Goal: Communication & Community: Ask a question

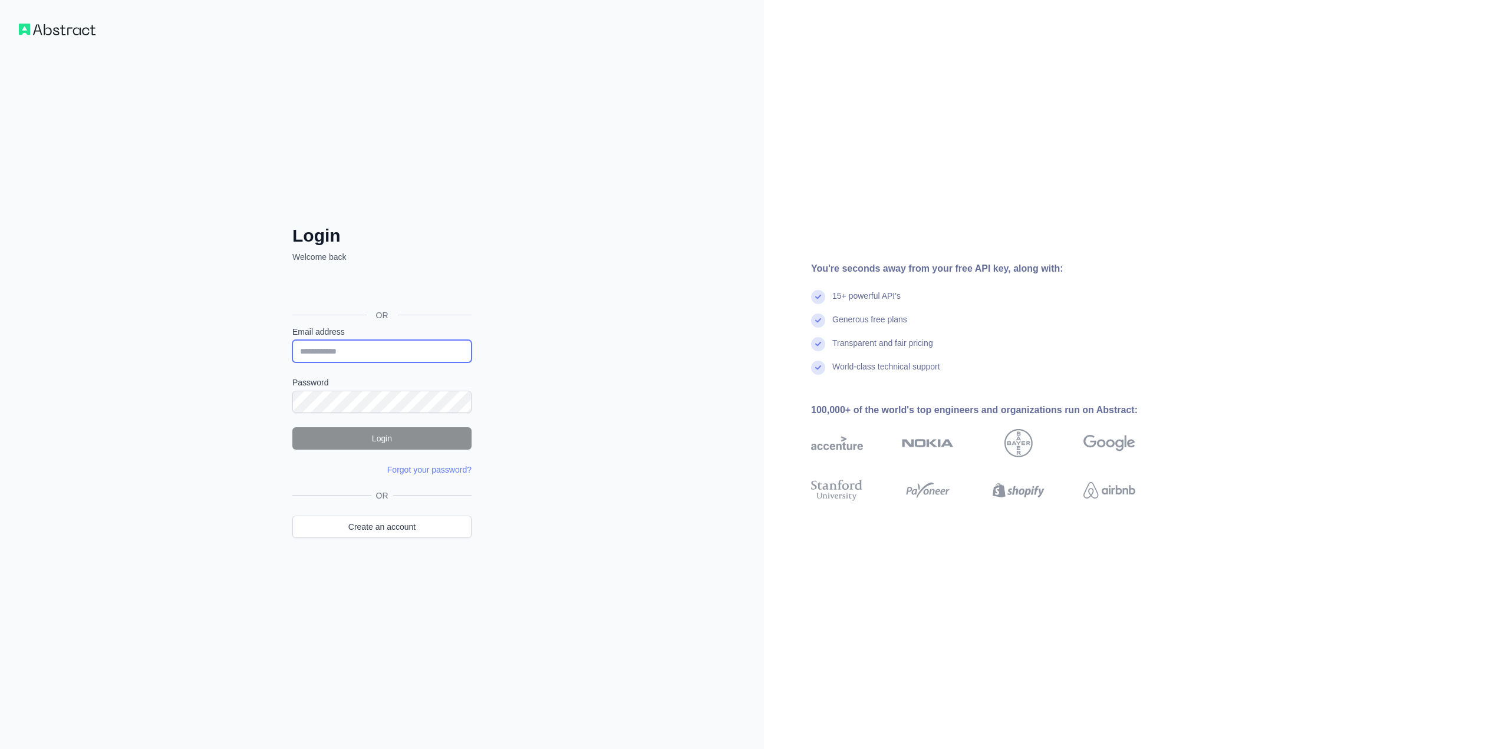
click at [409, 352] on input "Email address" at bounding box center [381, 351] width 179 height 22
type input "**********"
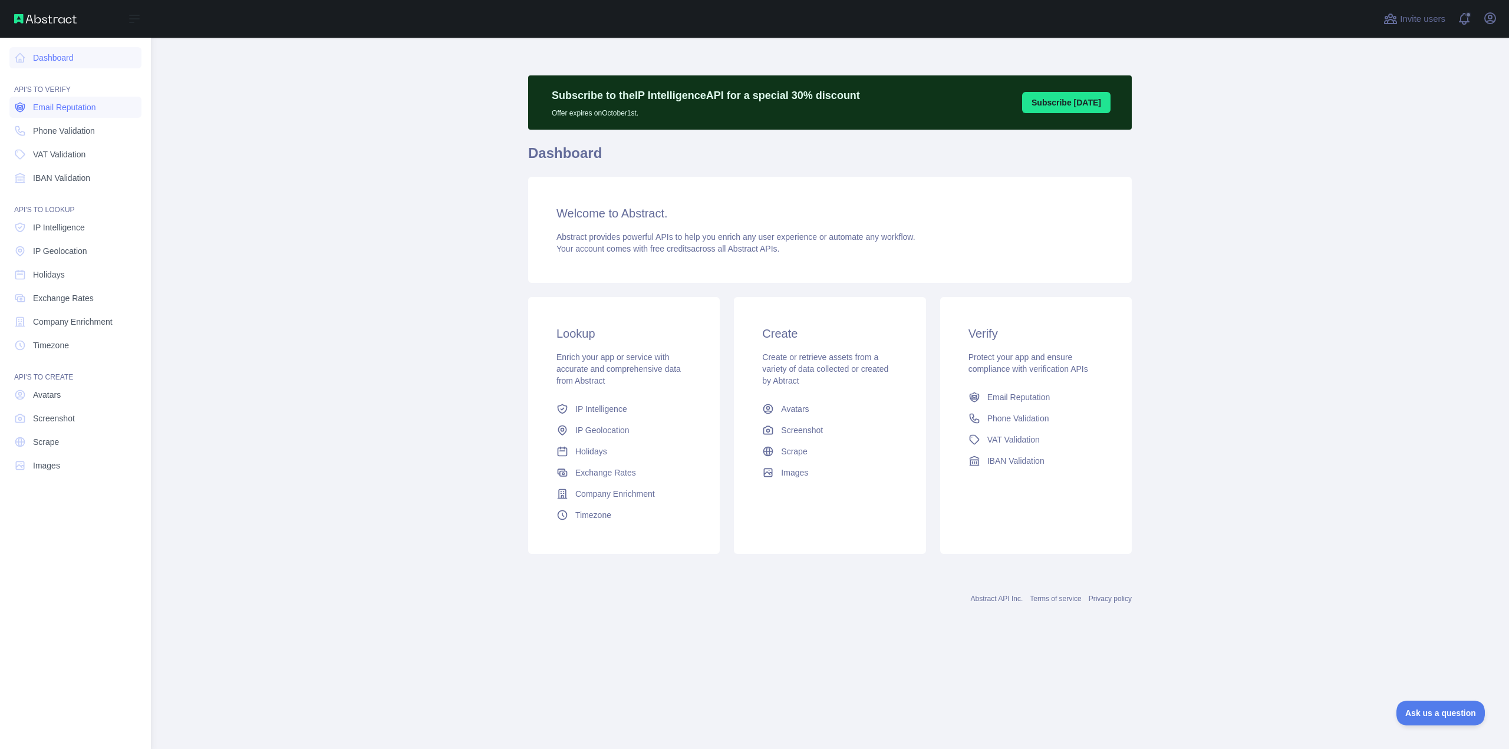
click at [84, 107] on span "Email Reputation" at bounding box center [64, 107] width 63 height 12
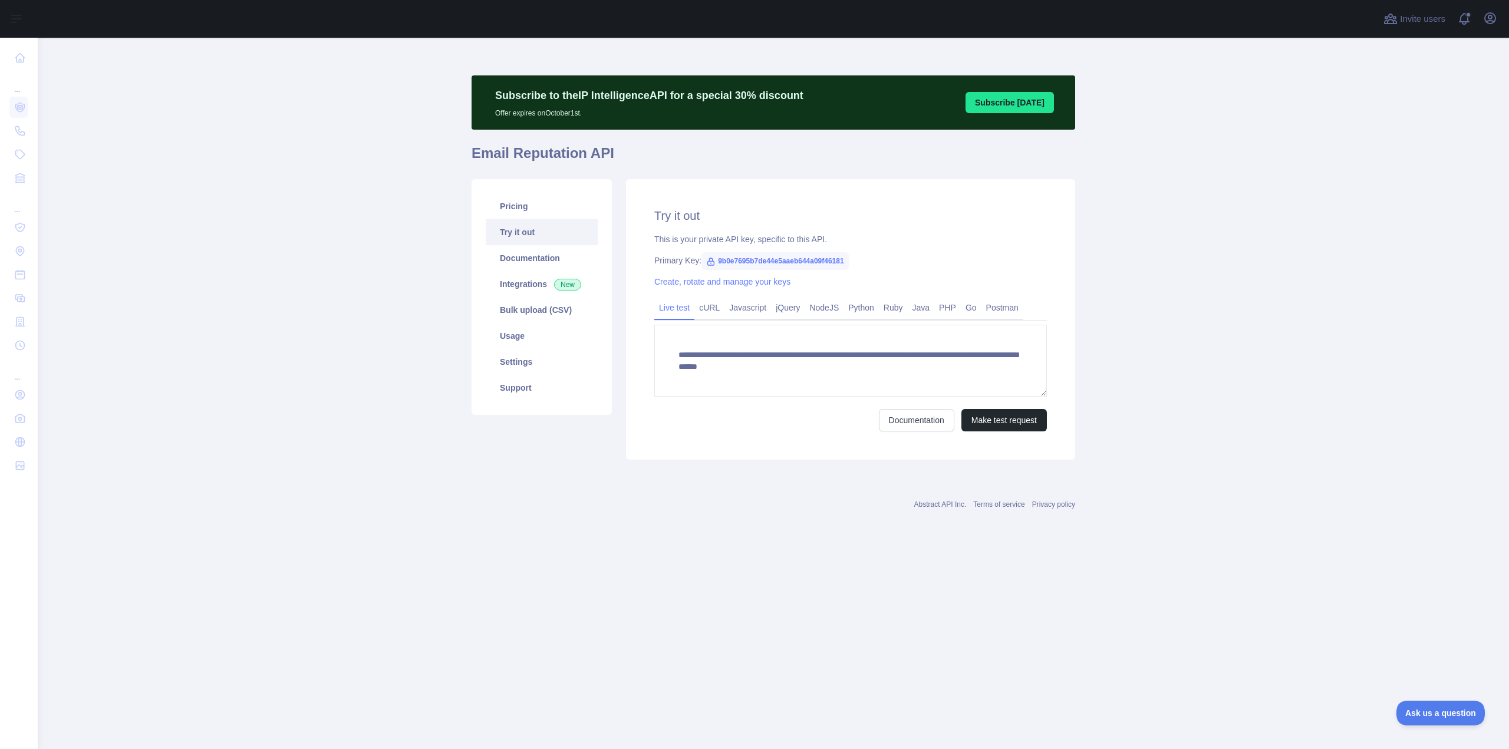
click at [723, 261] on span "9b0e7695b7de44e5aaeb644a09f46181" at bounding box center [775, 261] width 147 height 18
click at [726, 261] on span "9b0e7695b7de44e5aaeb644a09f46181" at bounding box center [775, 261] width 147 height 18
drag, startPoint x: 714, startPoint y: 259, endPoint x: 841, endPoint y: 273, distance: 127.5
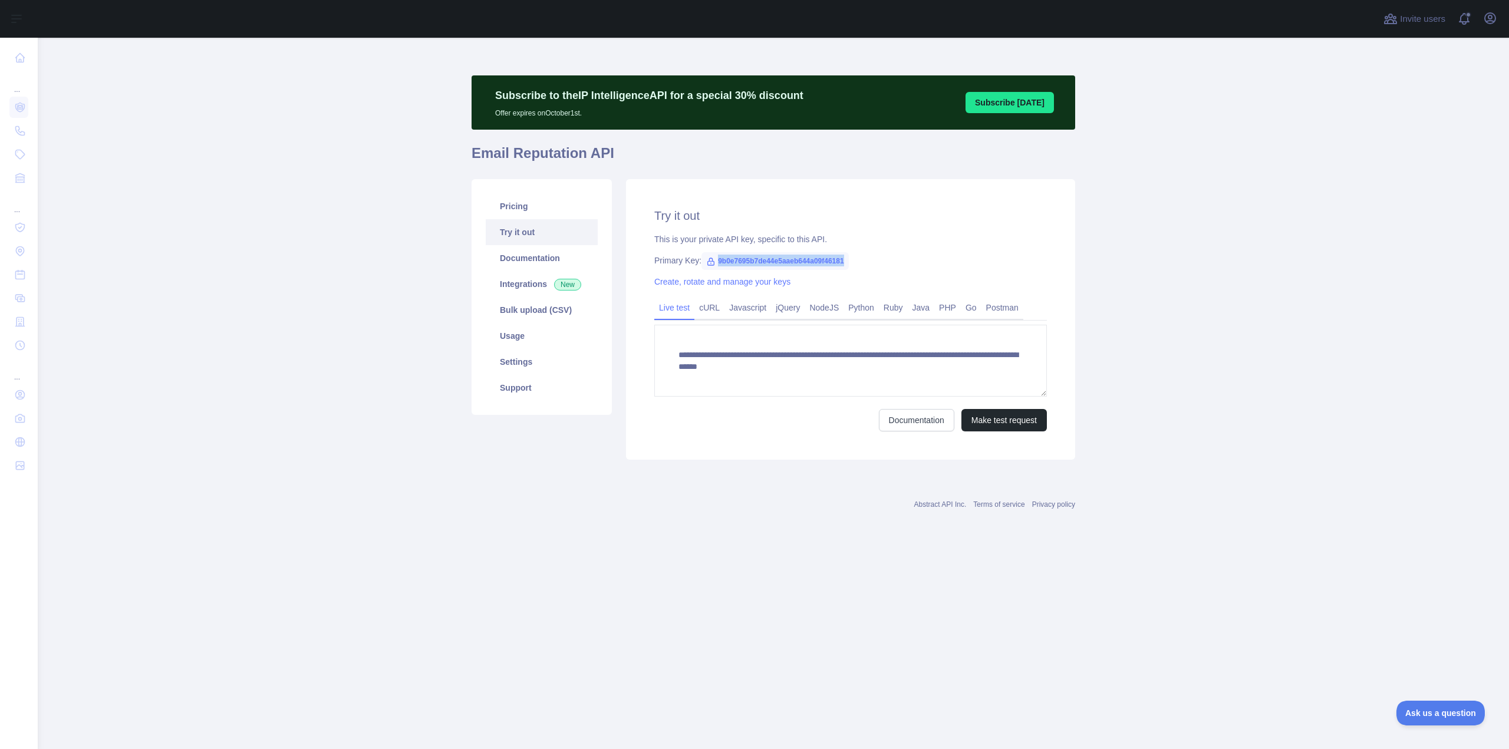
click at [845, 270] on div "**********" at bounding box center [850, 319] width 449 height 281
copy div "9b0e7695b7de44e5aaeb644a09f46181 Create, rotate and manage your keys"
click at [540, 260] on link "Documentation" at bounding box center [542, 258] width 112 height 26
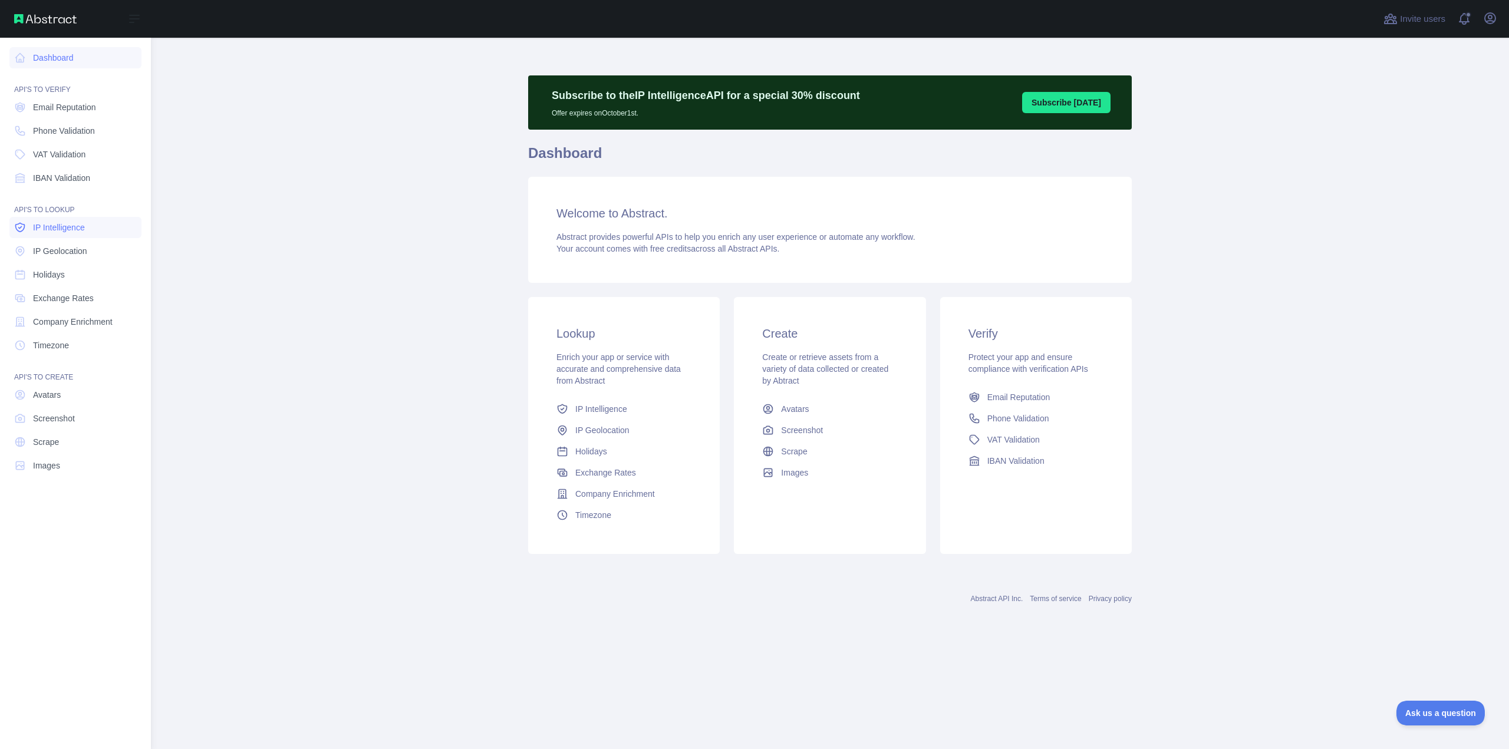
click at [90, 235] on link "IP Intelligence" at bounding box center [75, 227] width 132 height 21
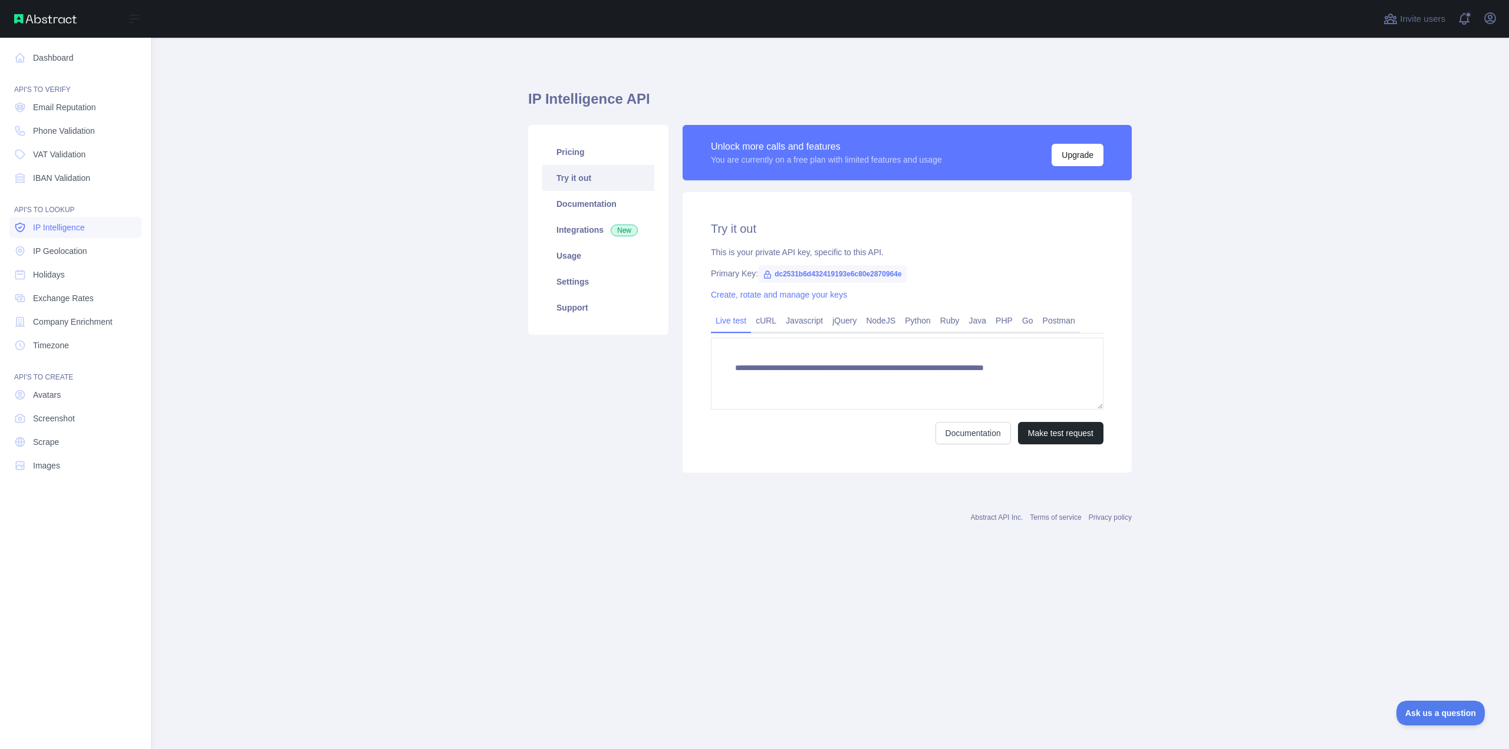
type textarea "**********"
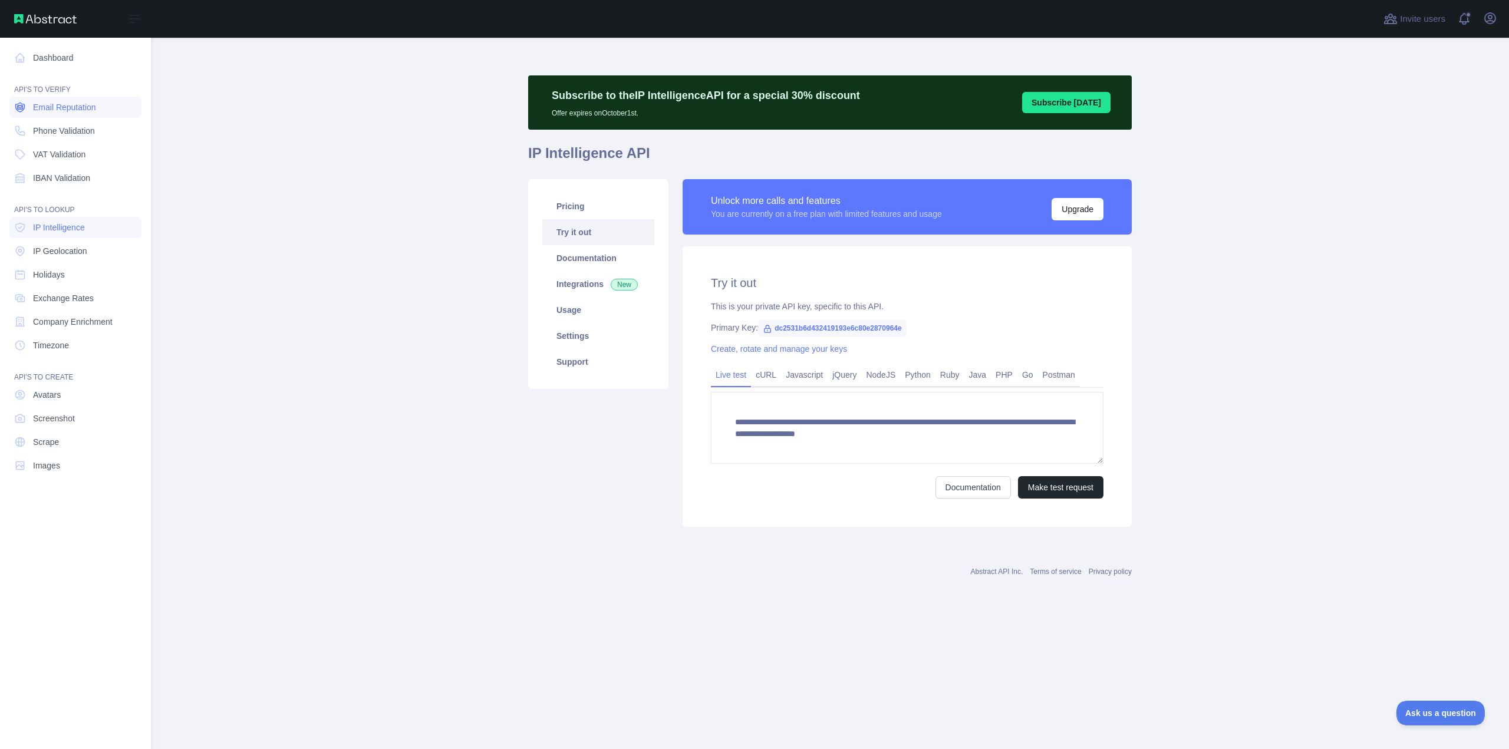
click at [87, 111] on span "Email Reputation" at bounding box center [64, 107] width 63 height 12
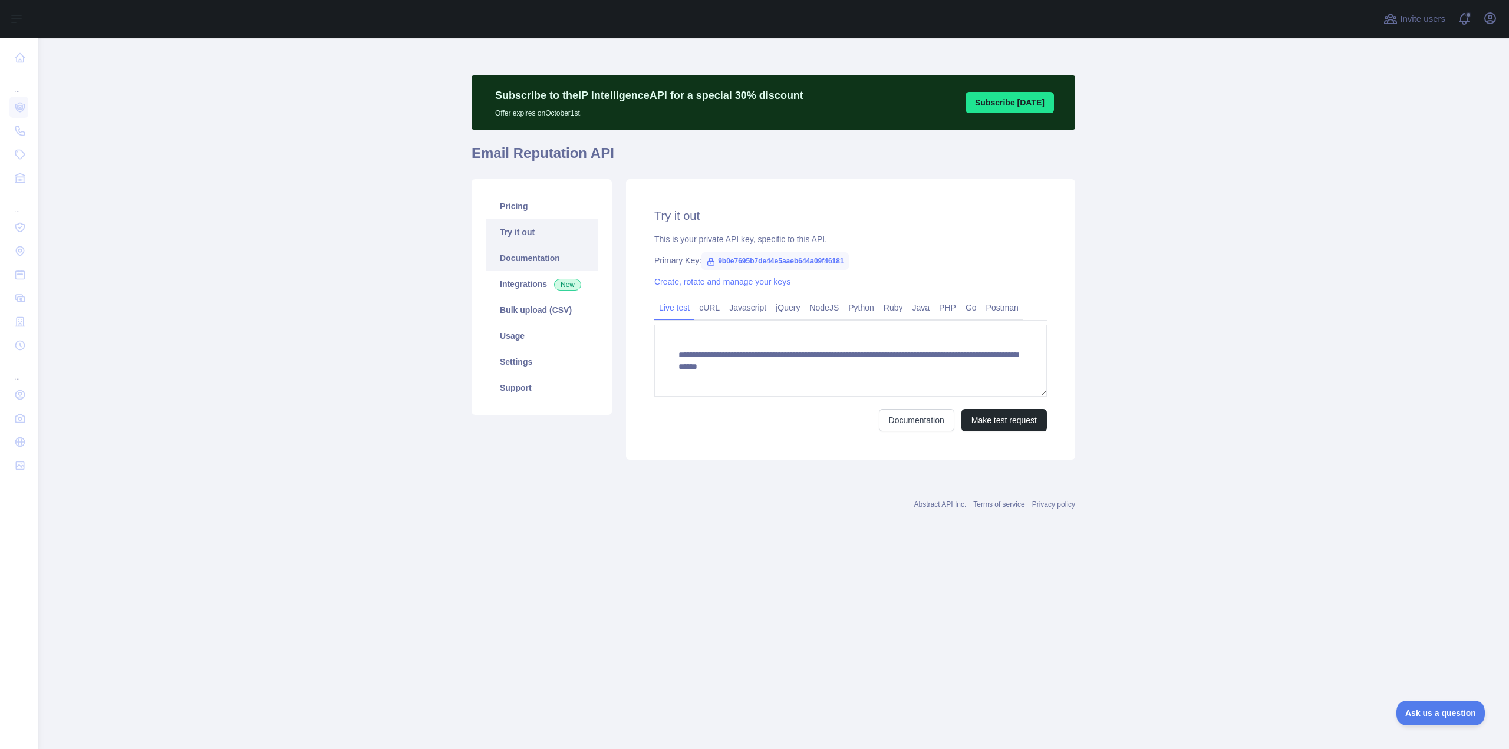
click at [556, 255] on link "Documentation" at bounding box center [542, 258] width 112 height 26
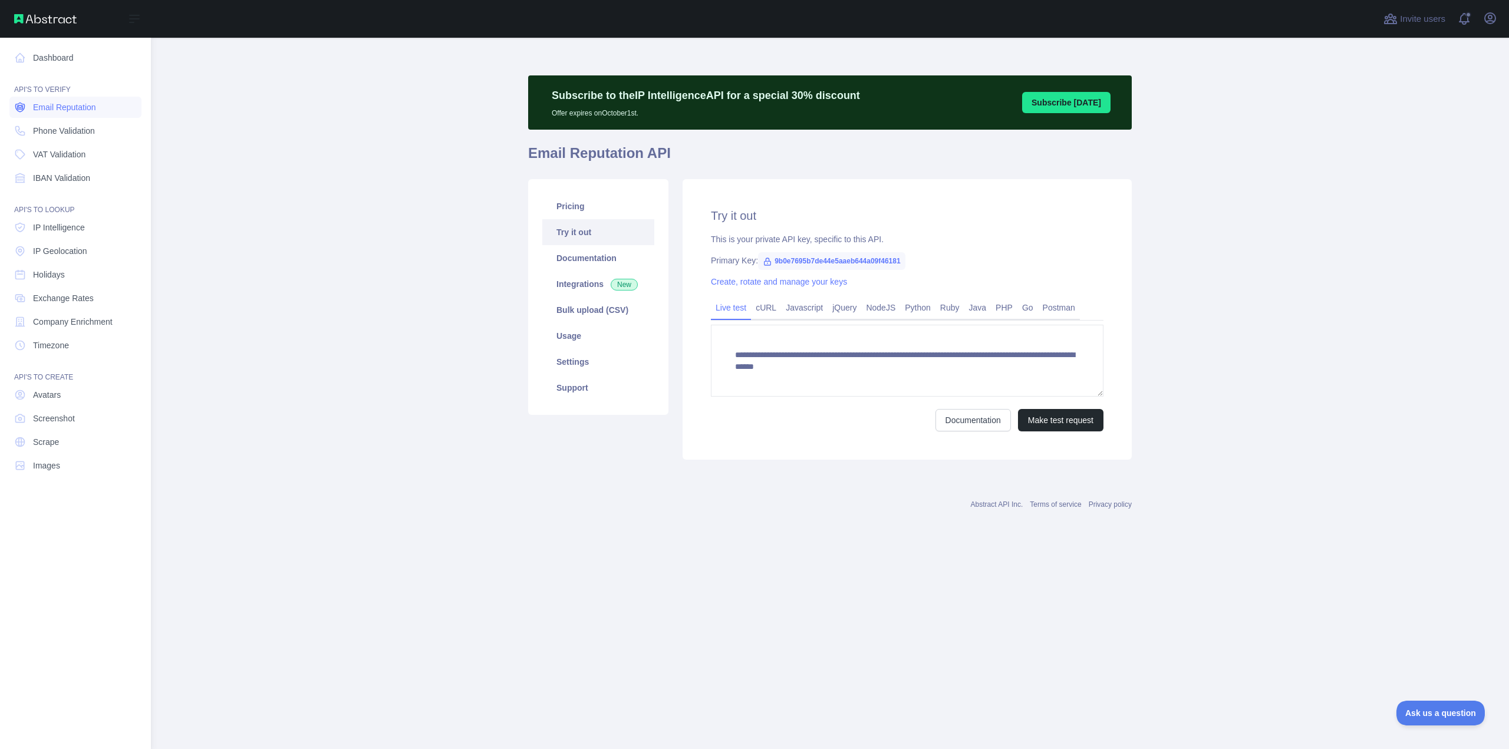
click at [80, 116] on link "Email Reputation" at bounding box center [75, 107] width 132 height 21
click at [124, 113] on link "Email Reputation" at bounding box center [75, 107] width 132 height 21
click at [48, 74] on div "API'S TO VERIFY" at bounding box center [75, 83] width 132 height 24
click at [49, 61] on link "Dashboard" at bounding box center [75, 57] width 132 height 21
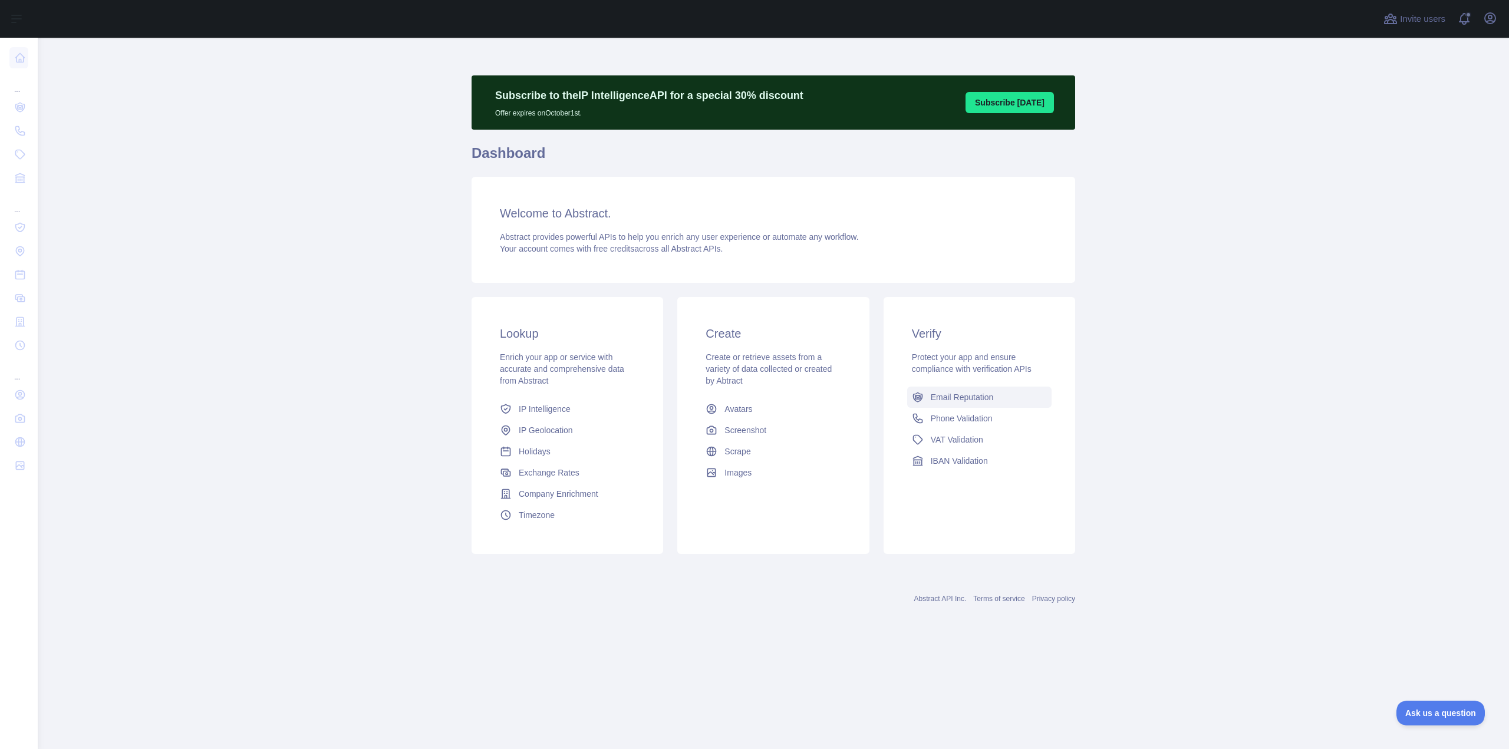
click at [927, 395] on link "Email Reputation" at bounding box center [979, 397] width 144 height 21
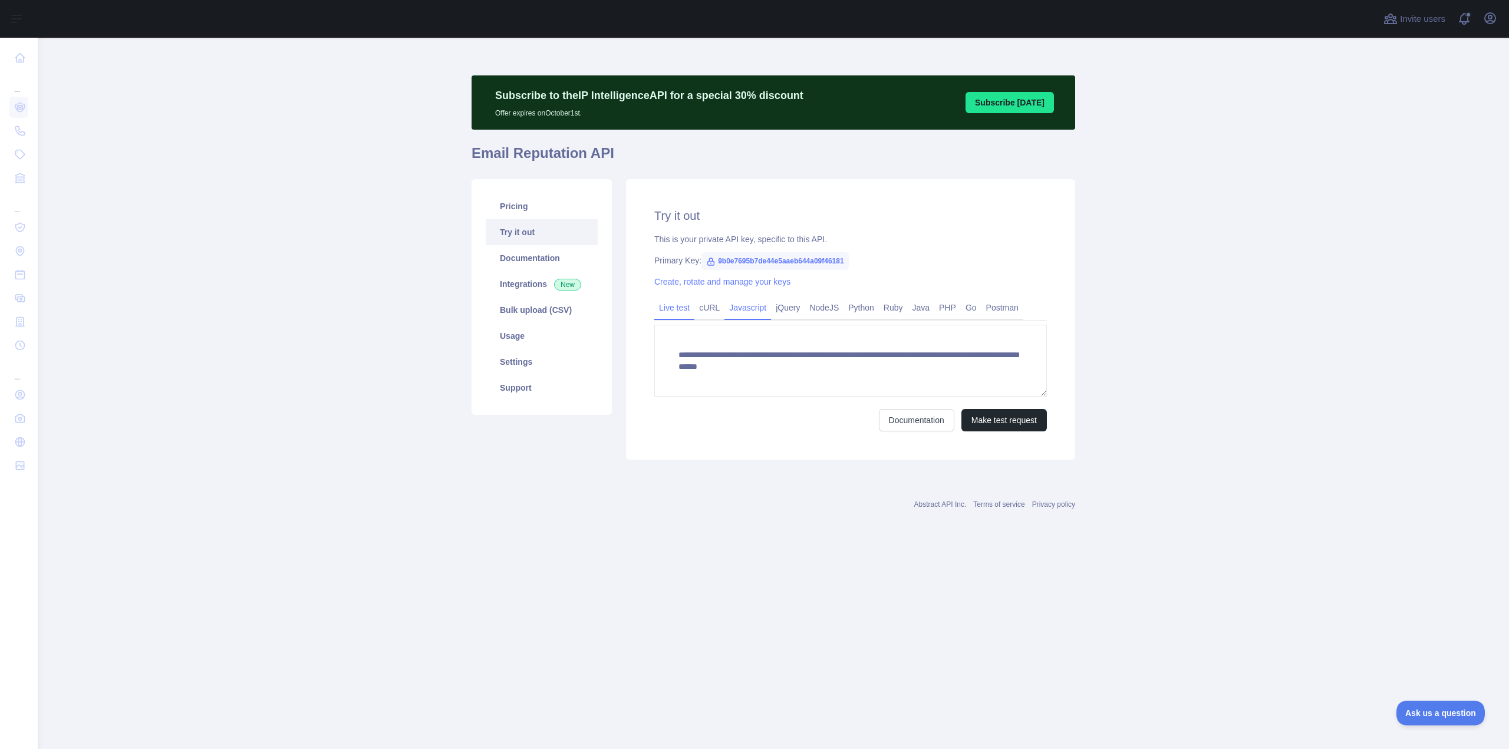
click at [740, 312] on link "Javascript" at bounding box center [748, 307] width 47 height 19
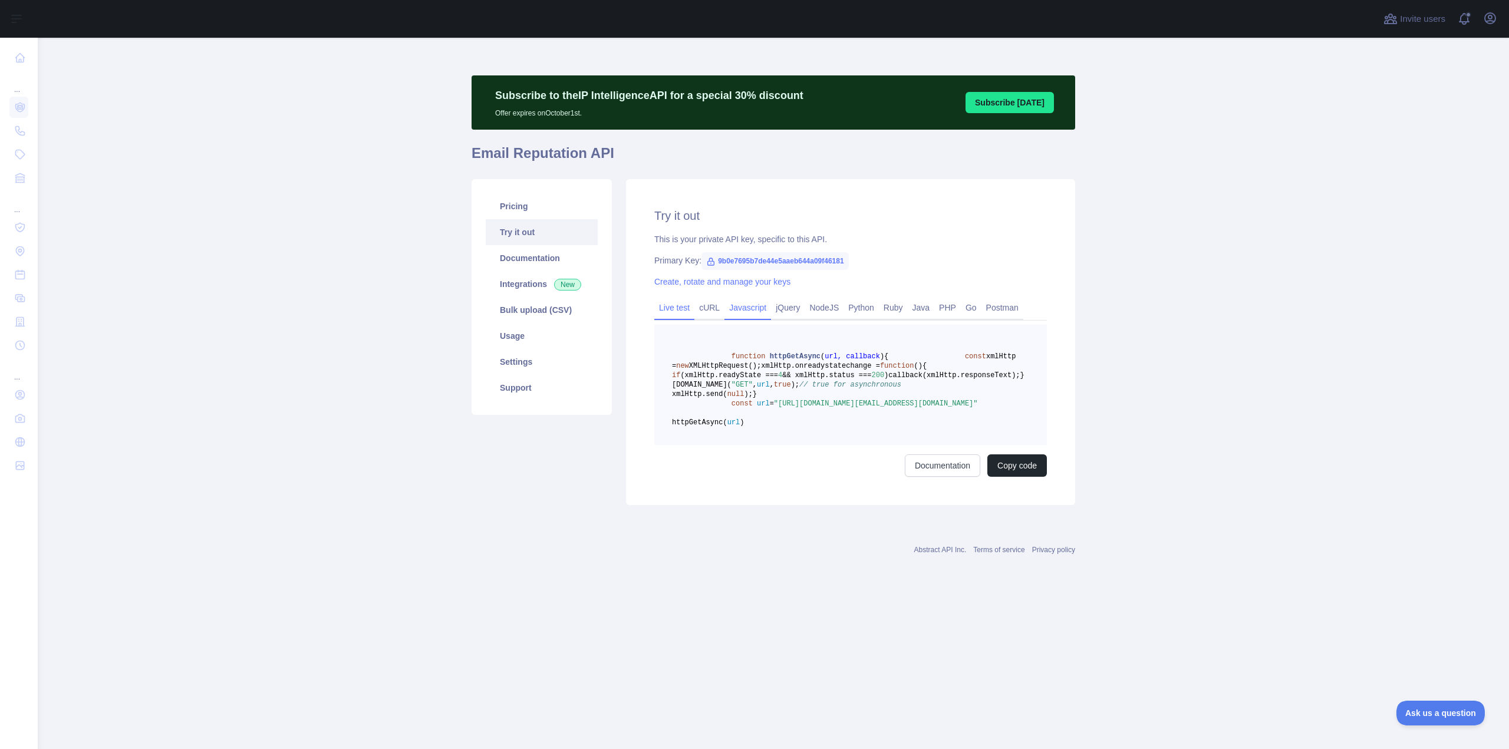
click at [670, 307] on link "Live test" at bounding box center [674, 307] width 40 height 19
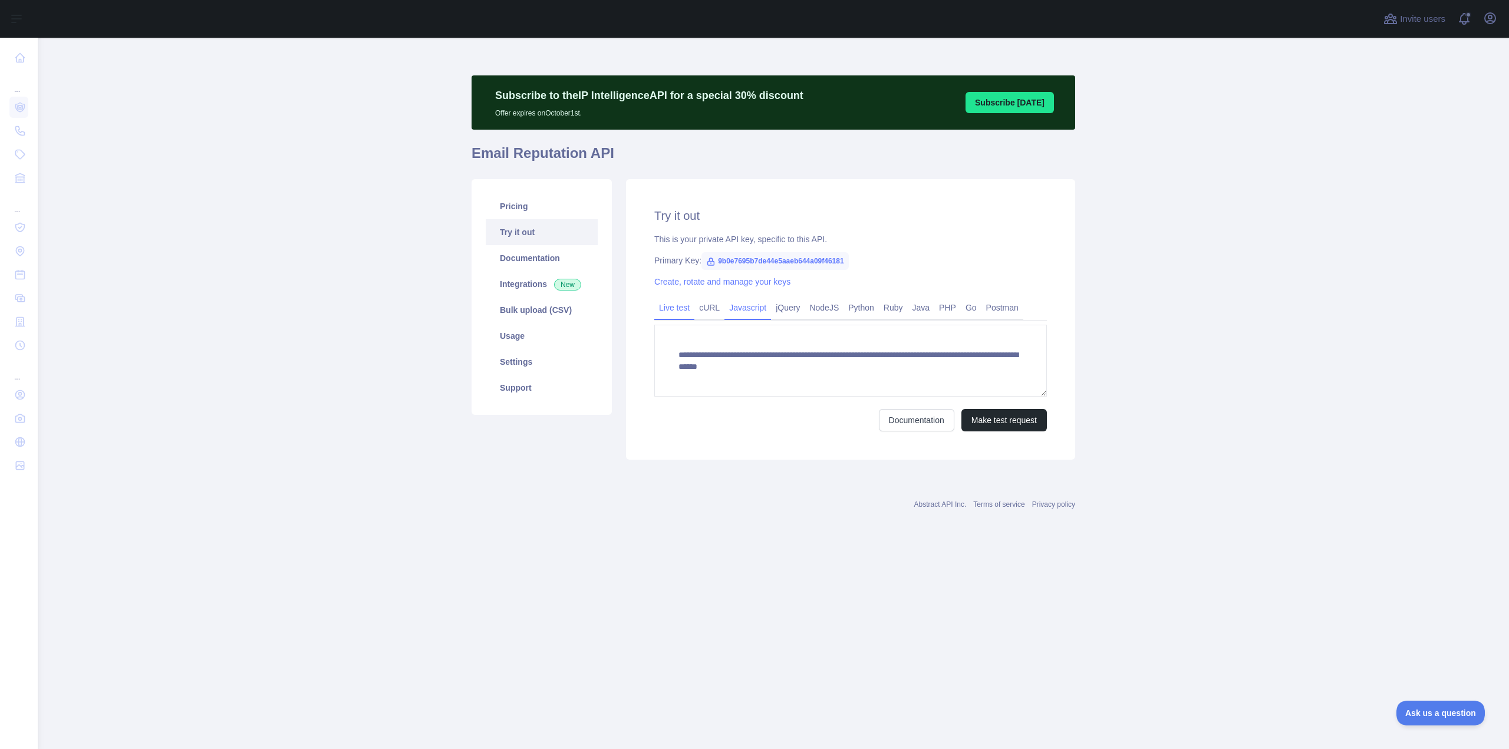
click at [746, 311] on link "Javascript" at bounding box center [748, 307] width 47 height 19
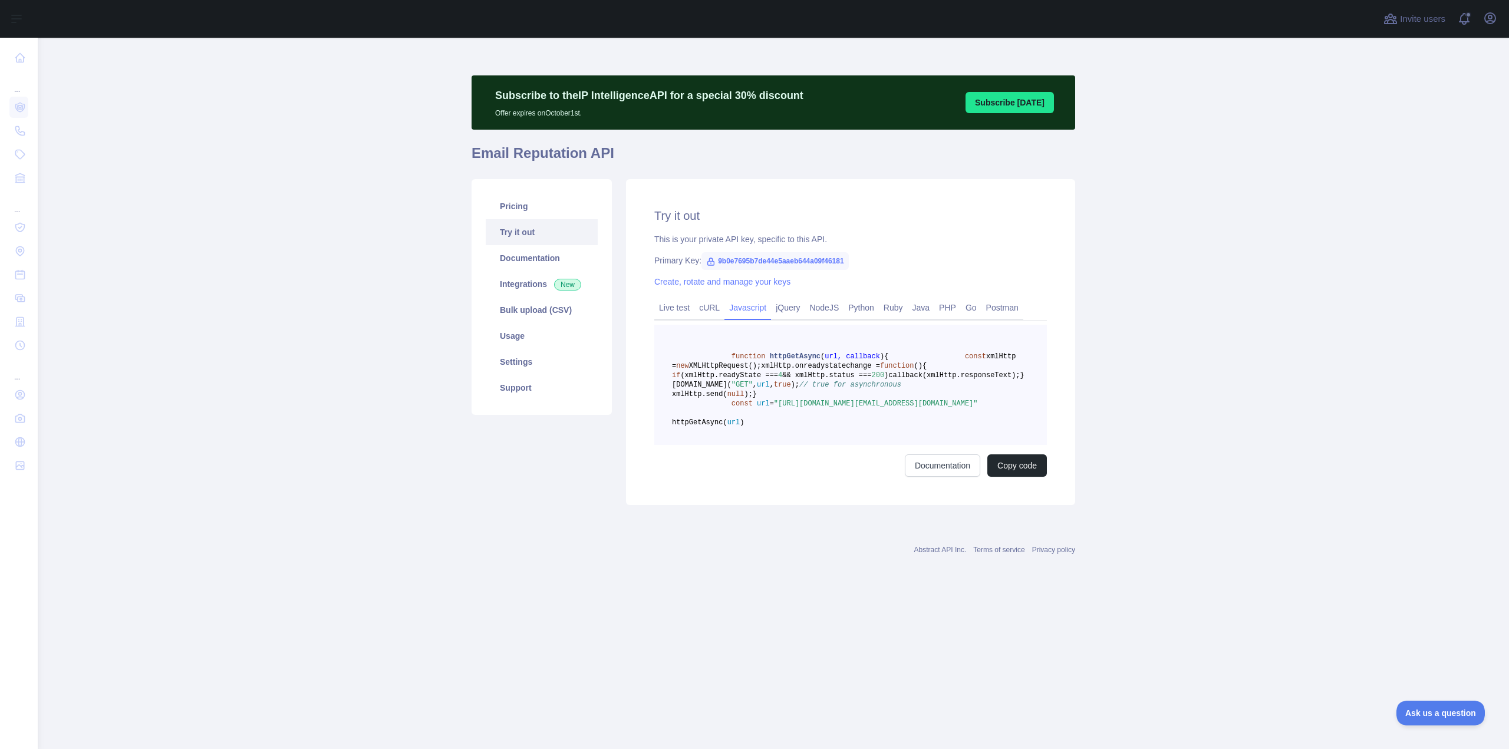
click at [1010, 101] on button "Subscribe [DATE]" at bounding box center [1010, 102] width 88 height 21
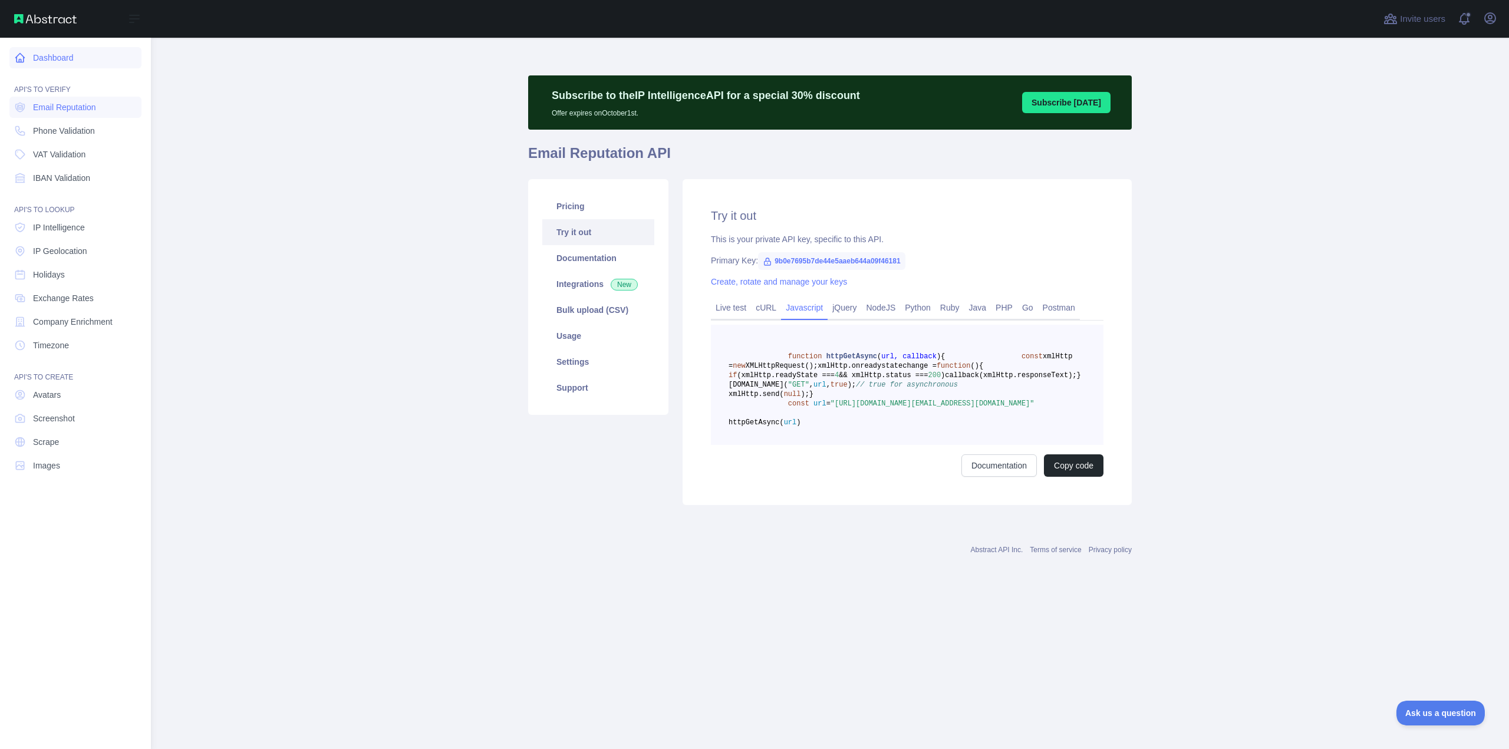
click at [25, 63] on icon at bounding box center [20, 58] width 12 height 12
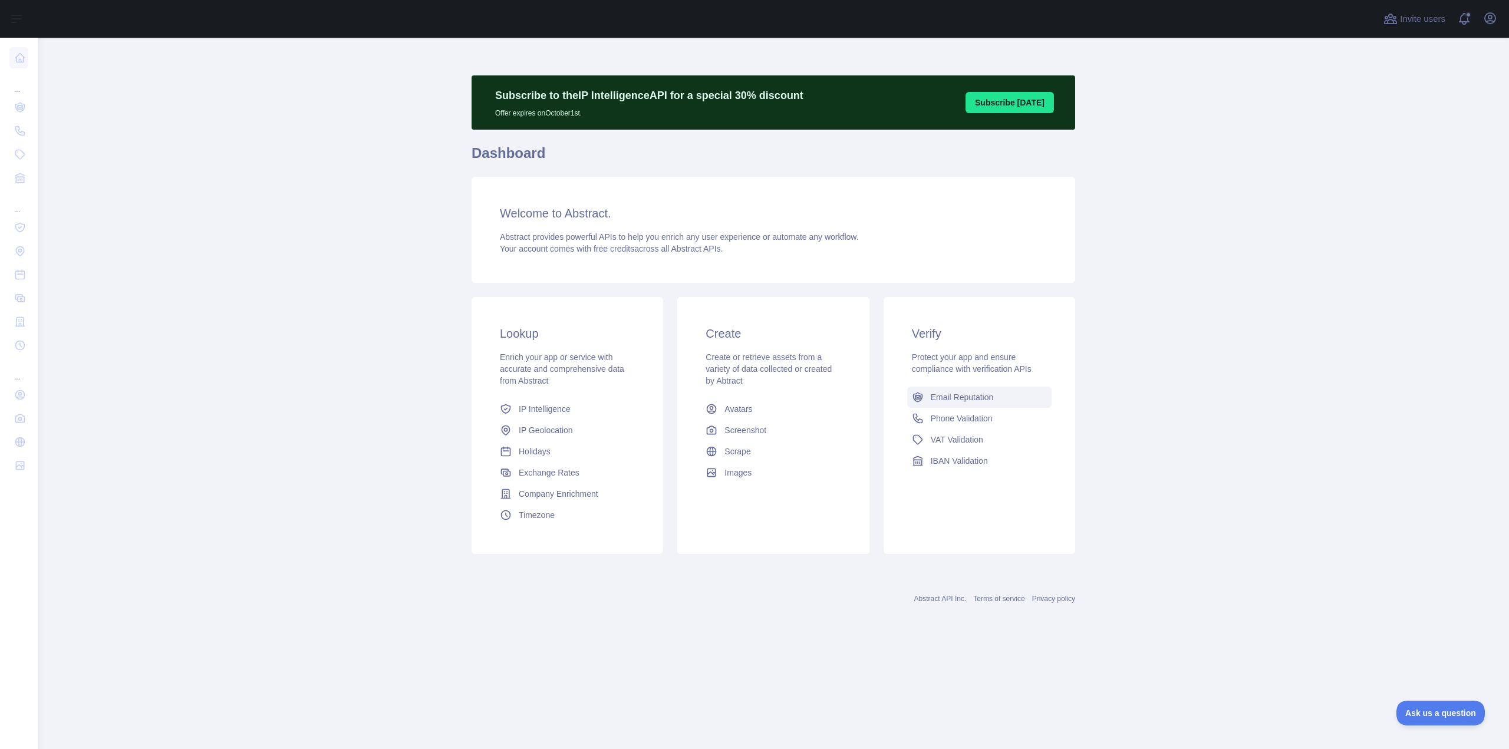
click at [955, 399] on span "Email Reputation" at bounding box center [962, 397] width 63 height 12
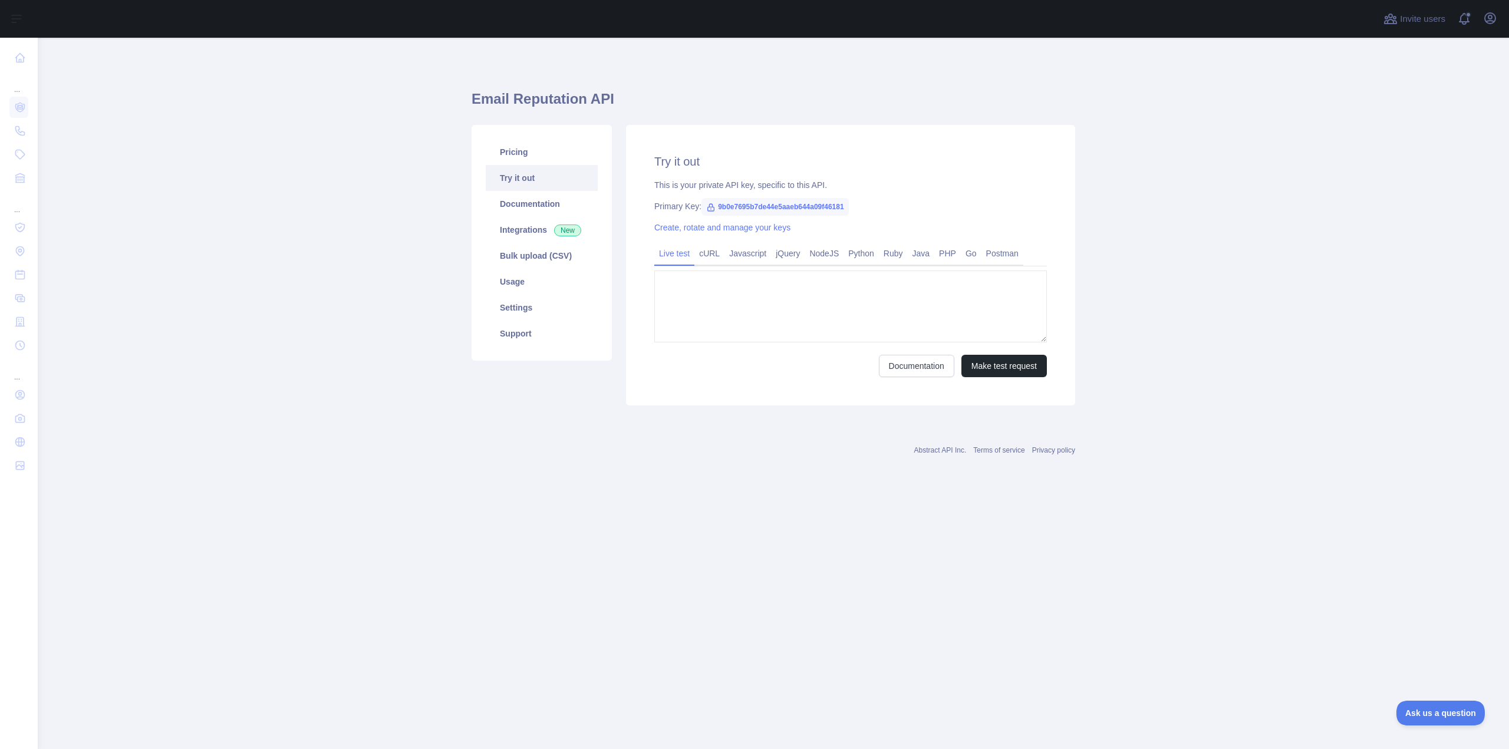
type textarea "**********"
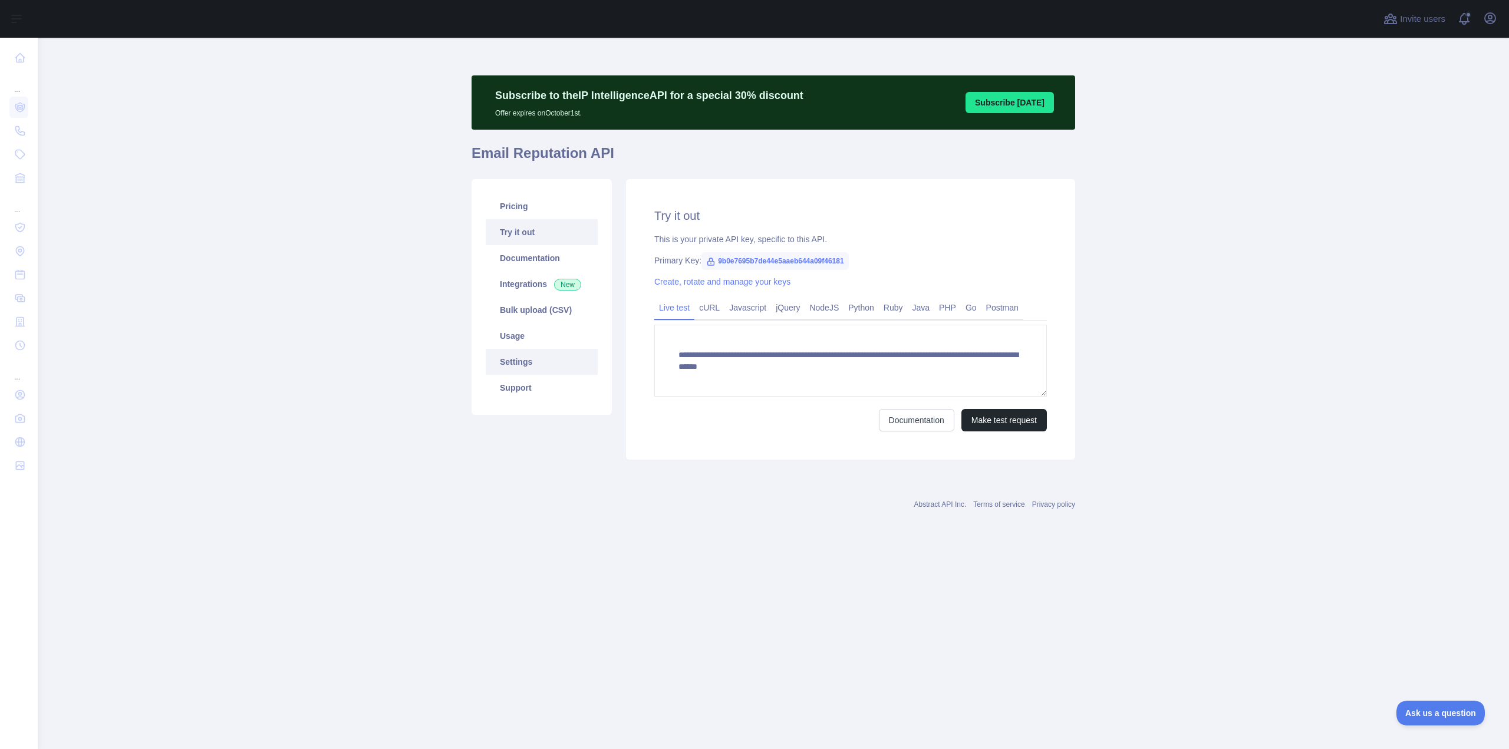
click at [525, 355] on link "Settings" at bounding box center [542, 362] width 112 height 26
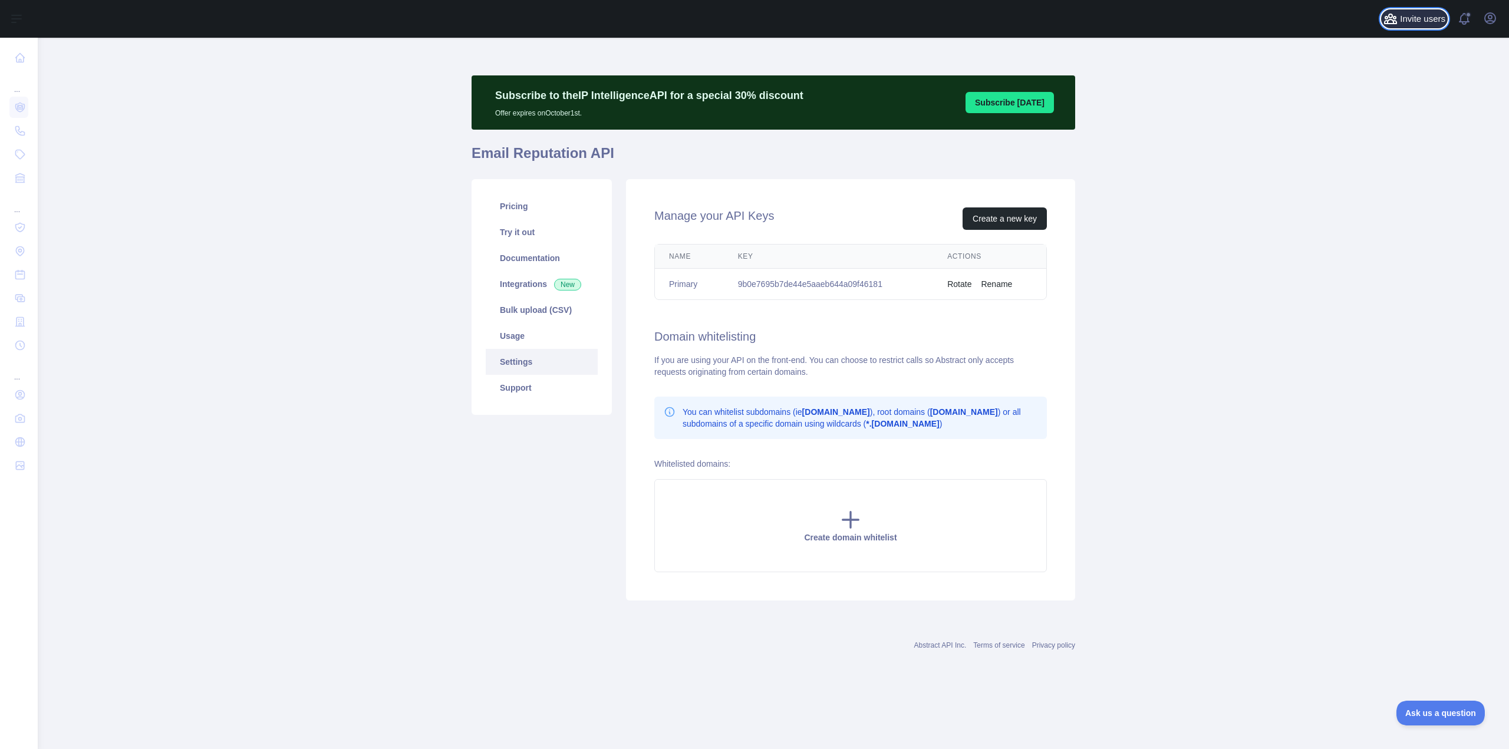
click at [1428, 19] on span "Invite users" at bounding box center [1422, 19] width 45 height 14
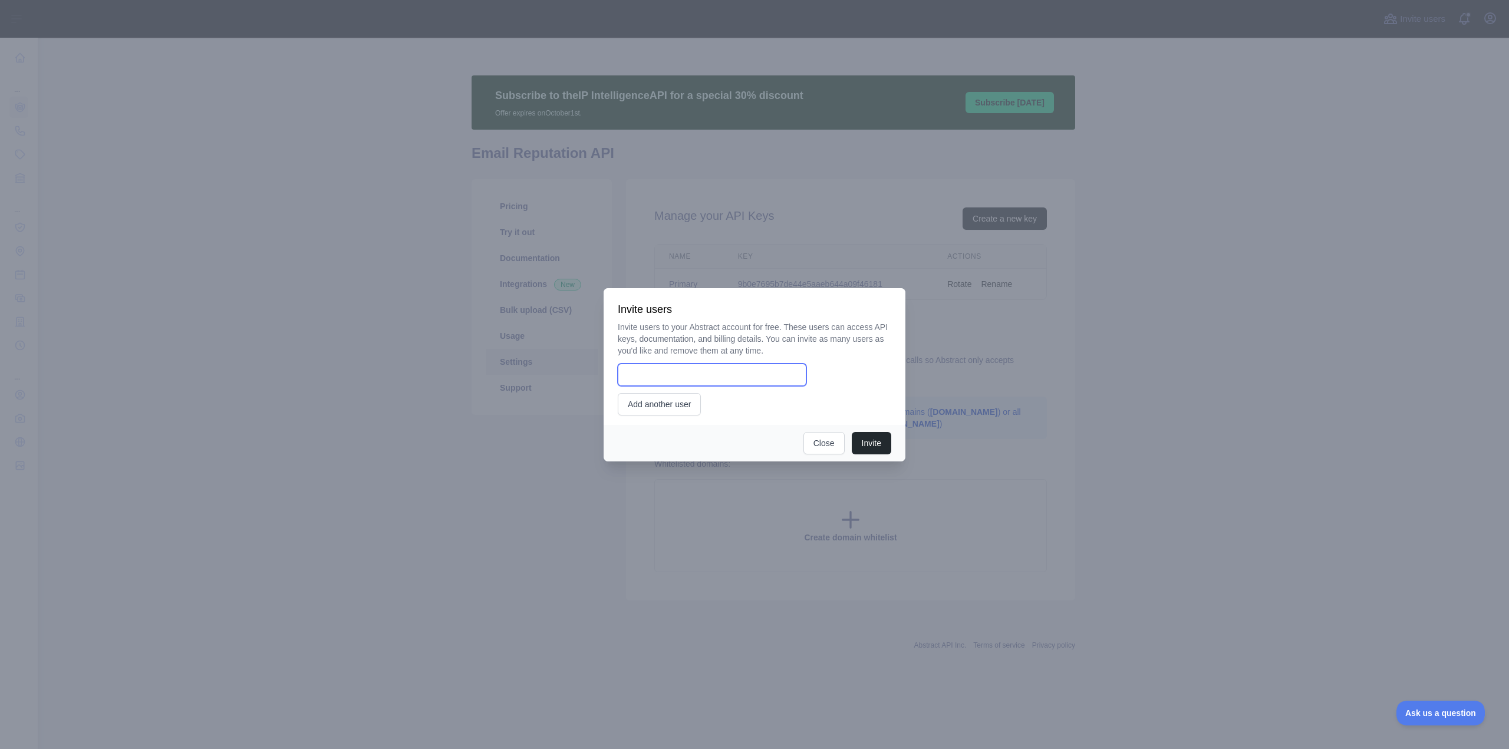
click at [742, 378] on input "email" at bounding box center [712, 375] width 189 height 22
type input "**********"
click at [668, 390] on div "**********" at bounding box center [755, 368] width 274 height 94
click at [672, 410] on button "Add another user" at bounding box center [659, 404] width 83 height 22
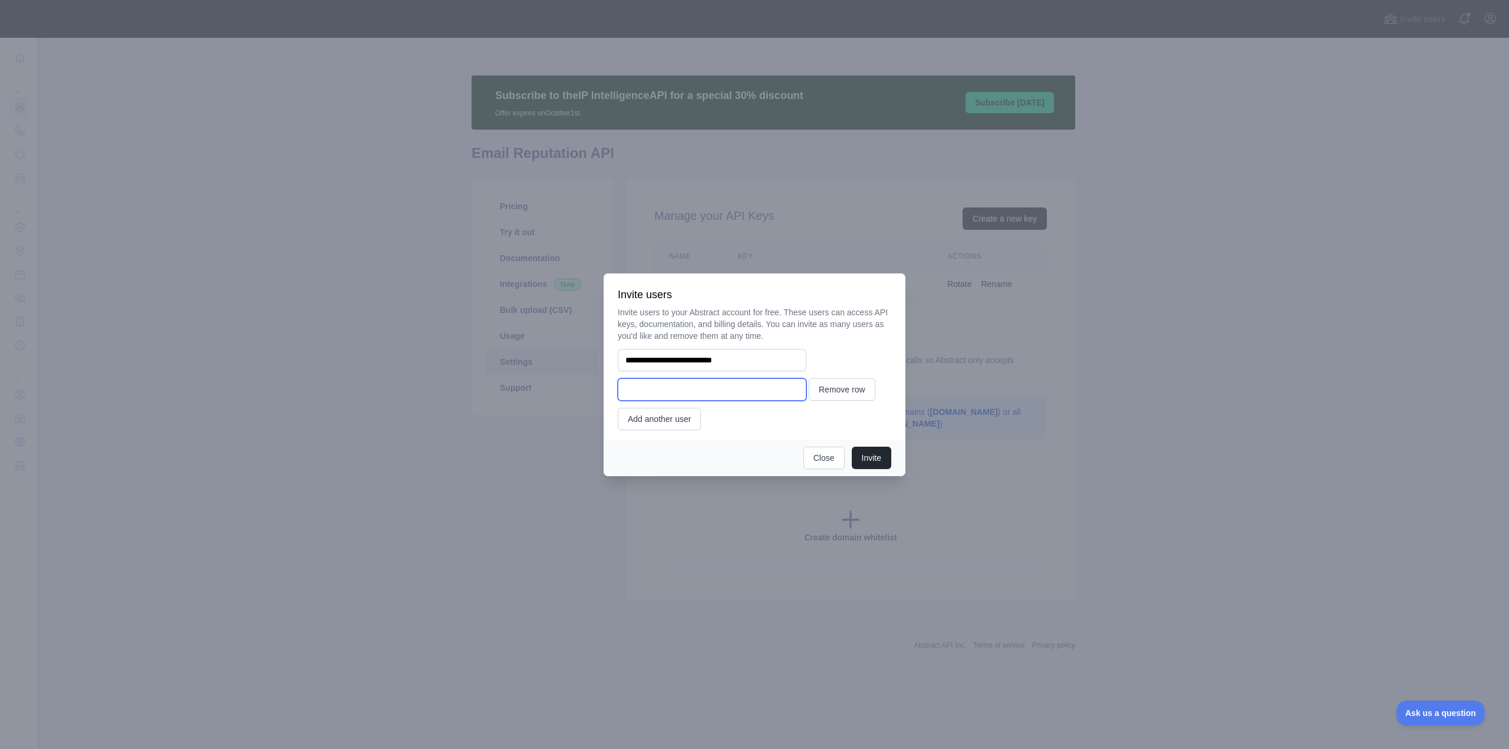
click at [761, 396] on input "email" at bounding box center [712, 389] width 189 height 22
type input "**********"
click at [646, 415] on button "Add another user" at bounding box center [659, 419] width 83 height 22
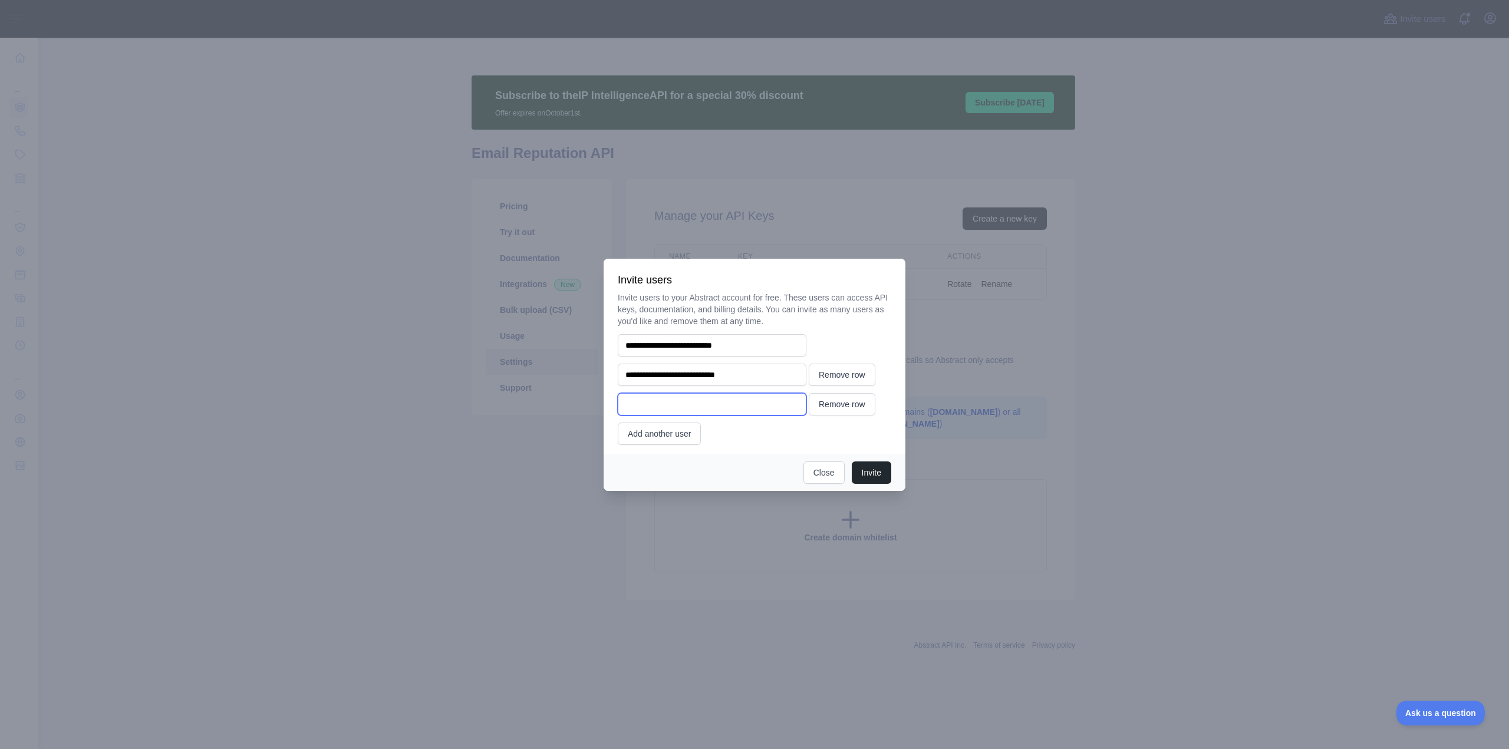
click at [686, 397] on input "email" at bounding box center [712, 404] width 189 height 22
type input "**********"
click at [661, 441] on button "Add another user" at bounding box center [659, 434] width 83 height 22
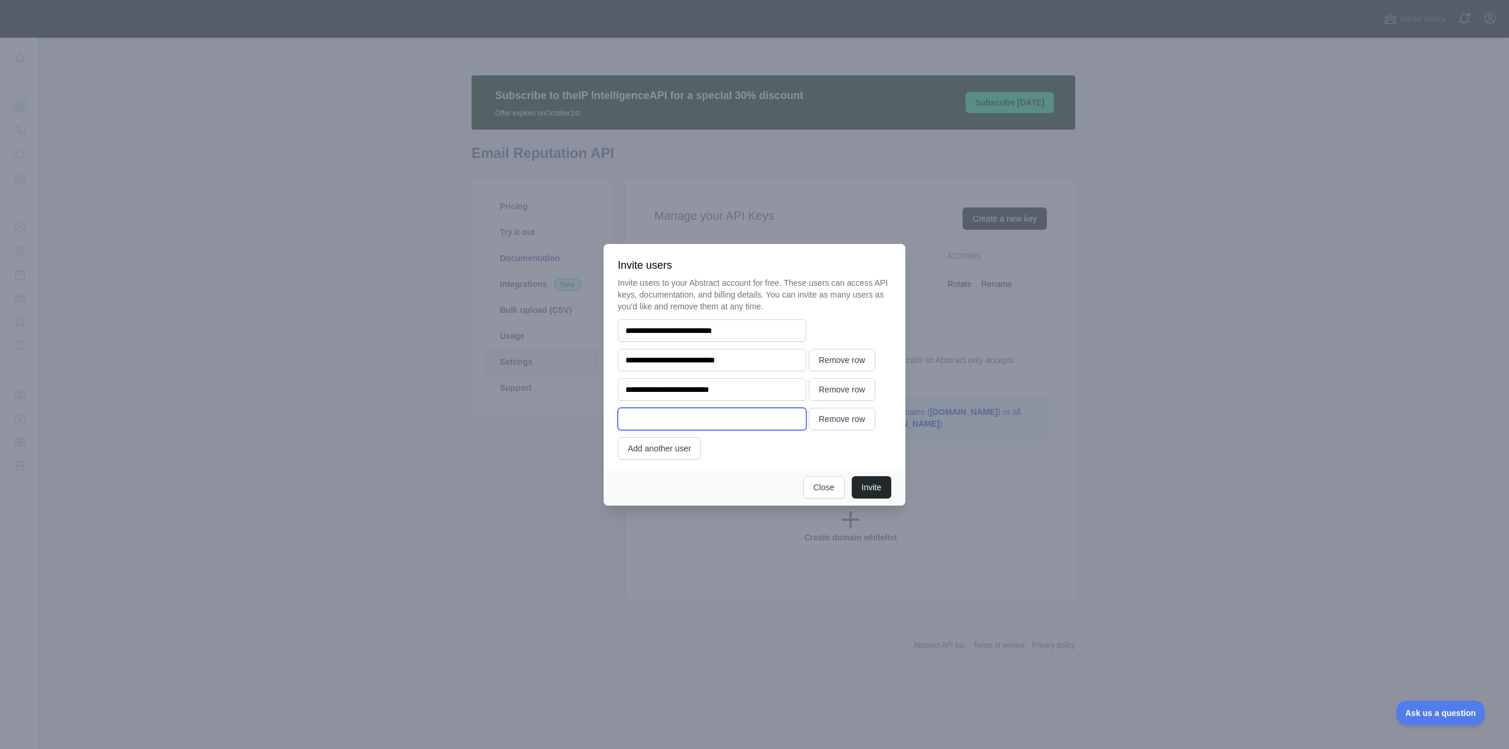
drag, startPoint x: 674, startPoint y: 417, endPoint x: 664, endPoint y: 417, distance: 9.4
click at [674, 417] on input "email" at bounding box center [712, 419] width 189 height 22
type input "**********"
click at [864, 486] on button "Invite" at bounding box center [872, 487] width 40 height 22
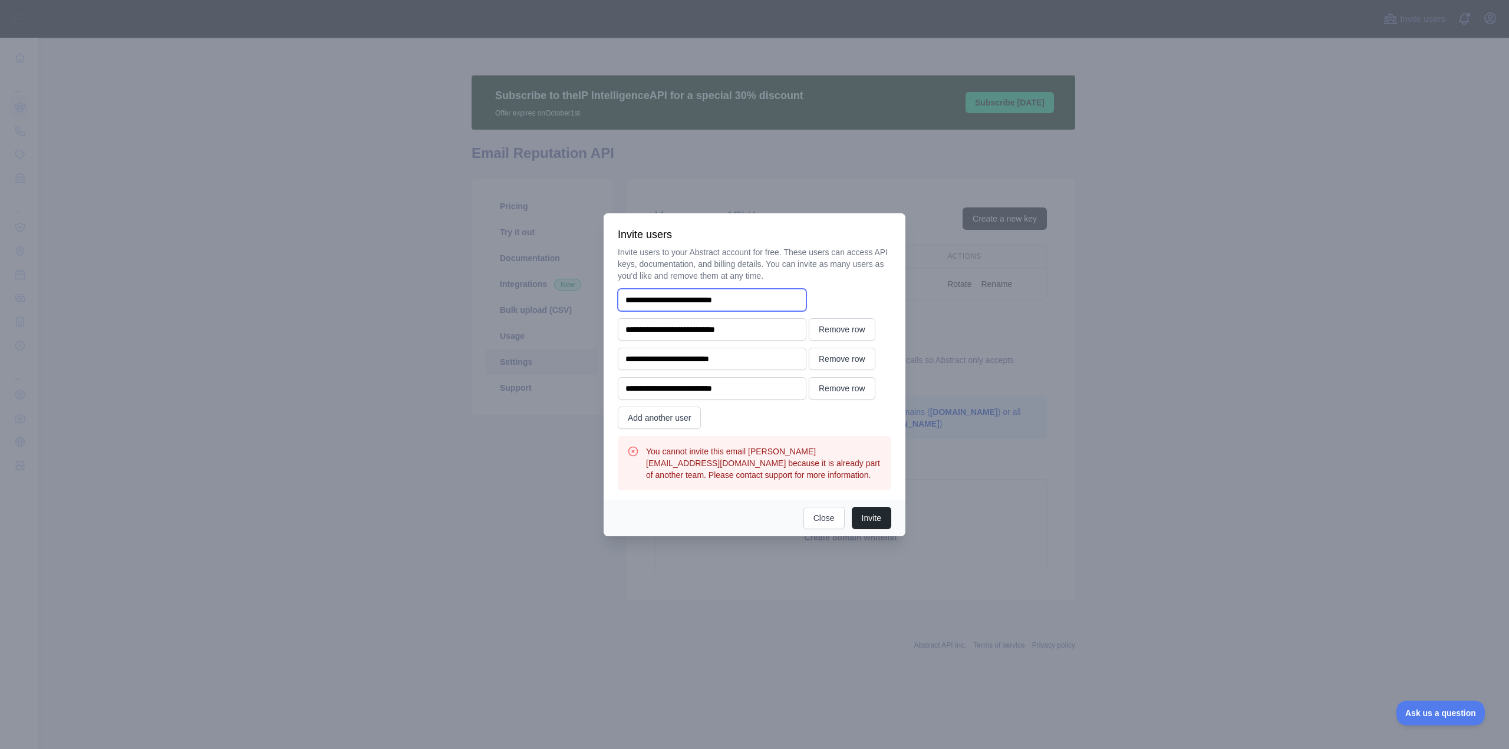
drag, startPoint x: 606, startPoint y: 295, endPoint x: 531, endPoint y: 296, distance: 74.9
click at [531, 296] on div "**********" at bounding box center [754, 374] width 1509 height 749
click at [873, 518] on button "Invite" at bounding box center [872, 518] width 40 height 22
drag, startPoint x: 840, startPoint y: 359, endPoint x: 829, endPoint y: 396, distance: 38.8
click at [839, 360] on button "Remove row" at bounding box center [842, 359] width 67 height 22
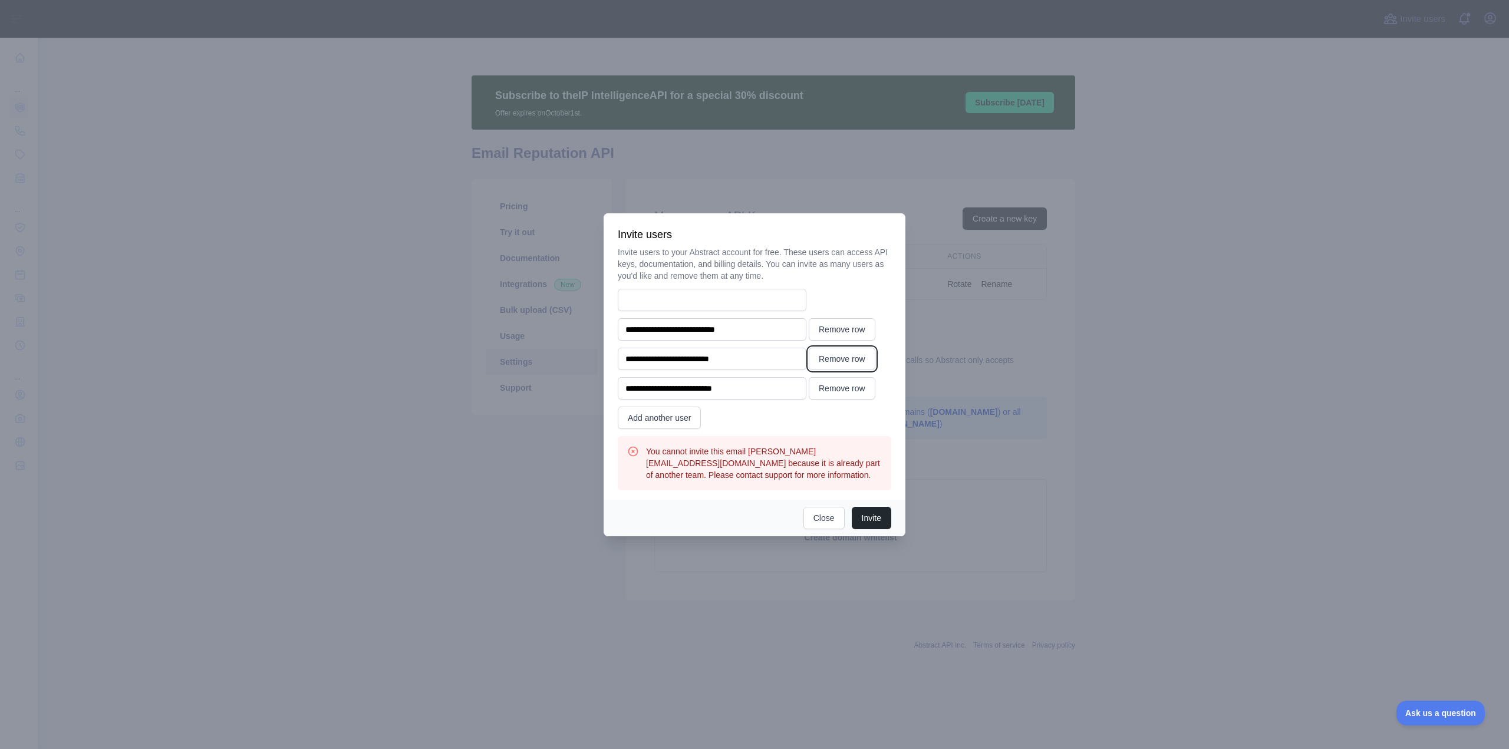
type input "**********"
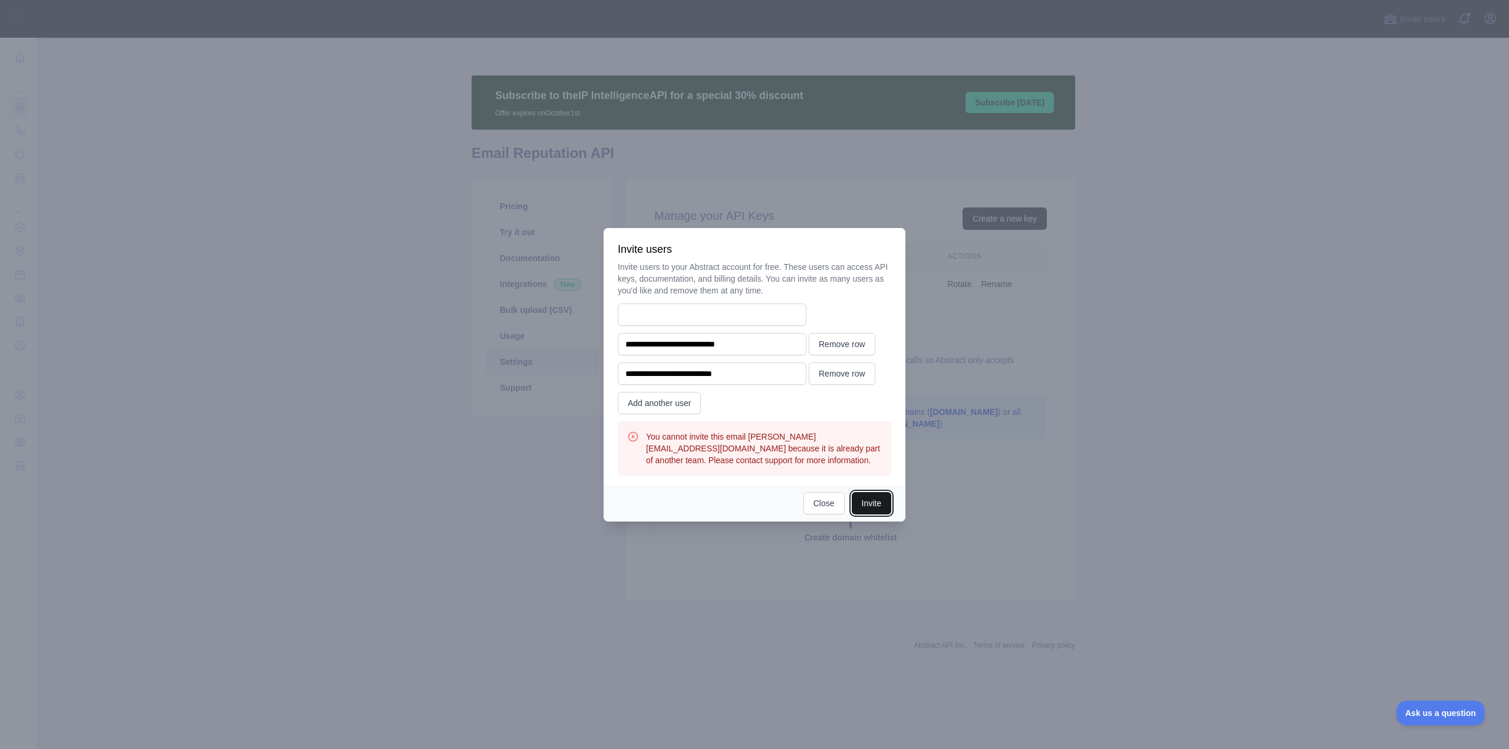
click at [861, 504] on button "Invite" at bounding box center [872, 503] width 40 height 22
click at [822, 503] on button "Close" at bounding box center [824, 503] width 41 height 22
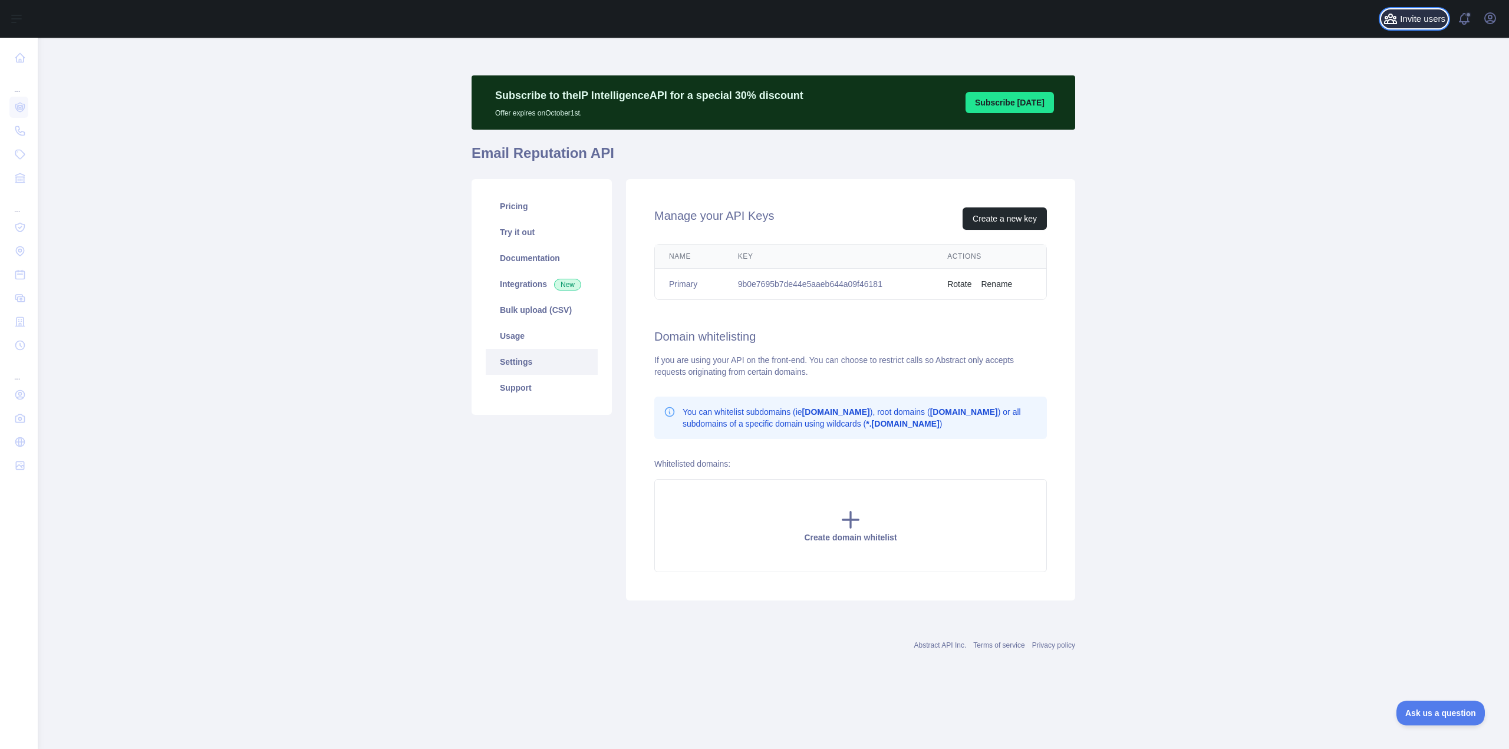
click at [1414, 27] on button "Invite users" at bounding box center [1414, 18] width 67 height 19
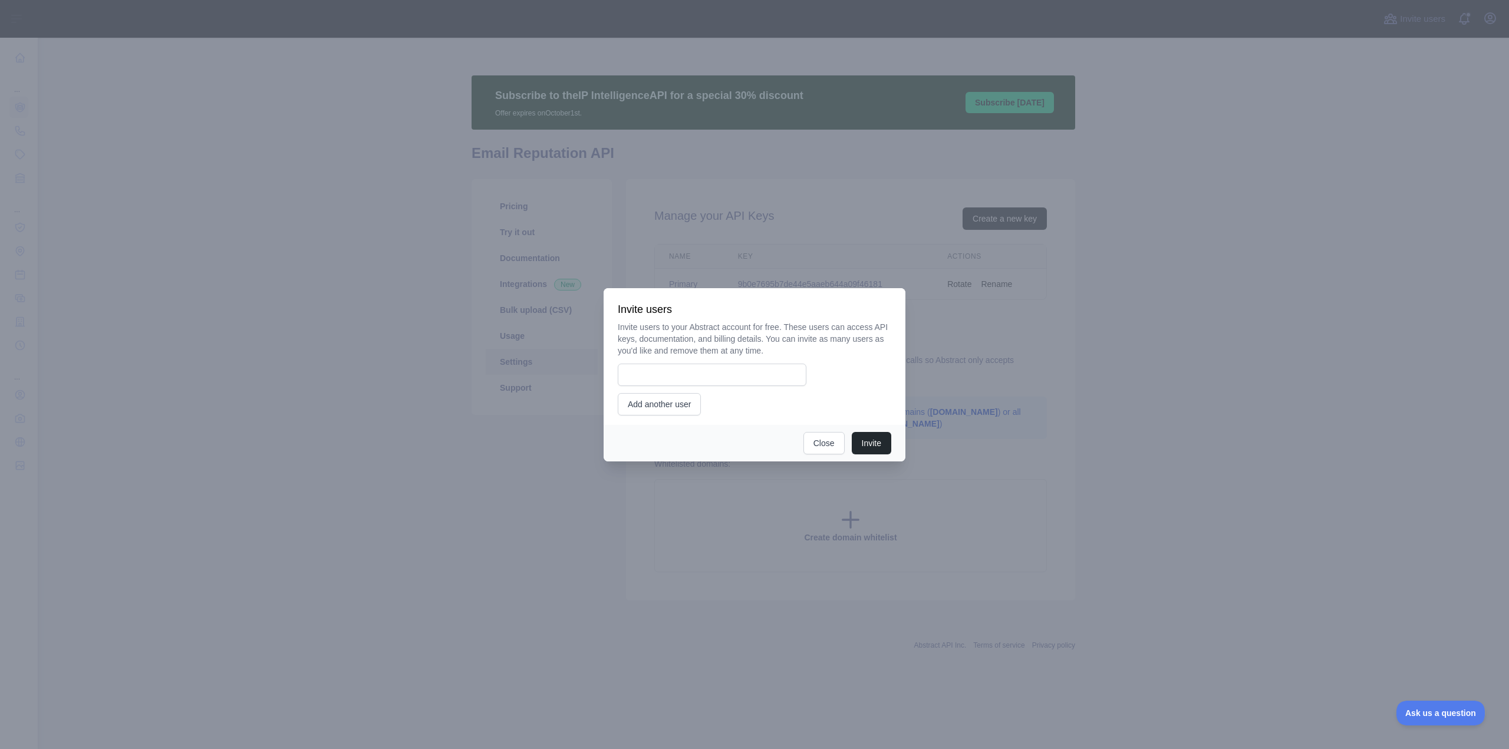
drag, startPoint x: 779, startPoint y: 356, endPoint x: 758, endPoint y: 384, distance: 35.0
click at [770, 367] on div "Invite users to your Abstract account for free. These users can access API keys…" at bounding box center [755, 368] width 274 height 94
click at [758, 384] on input "email" at bounding box center [712, 375] width 189 height 22
type input "******"
click at [1227, 293] on div at bounding box center [754, 374] width 1509 height 749
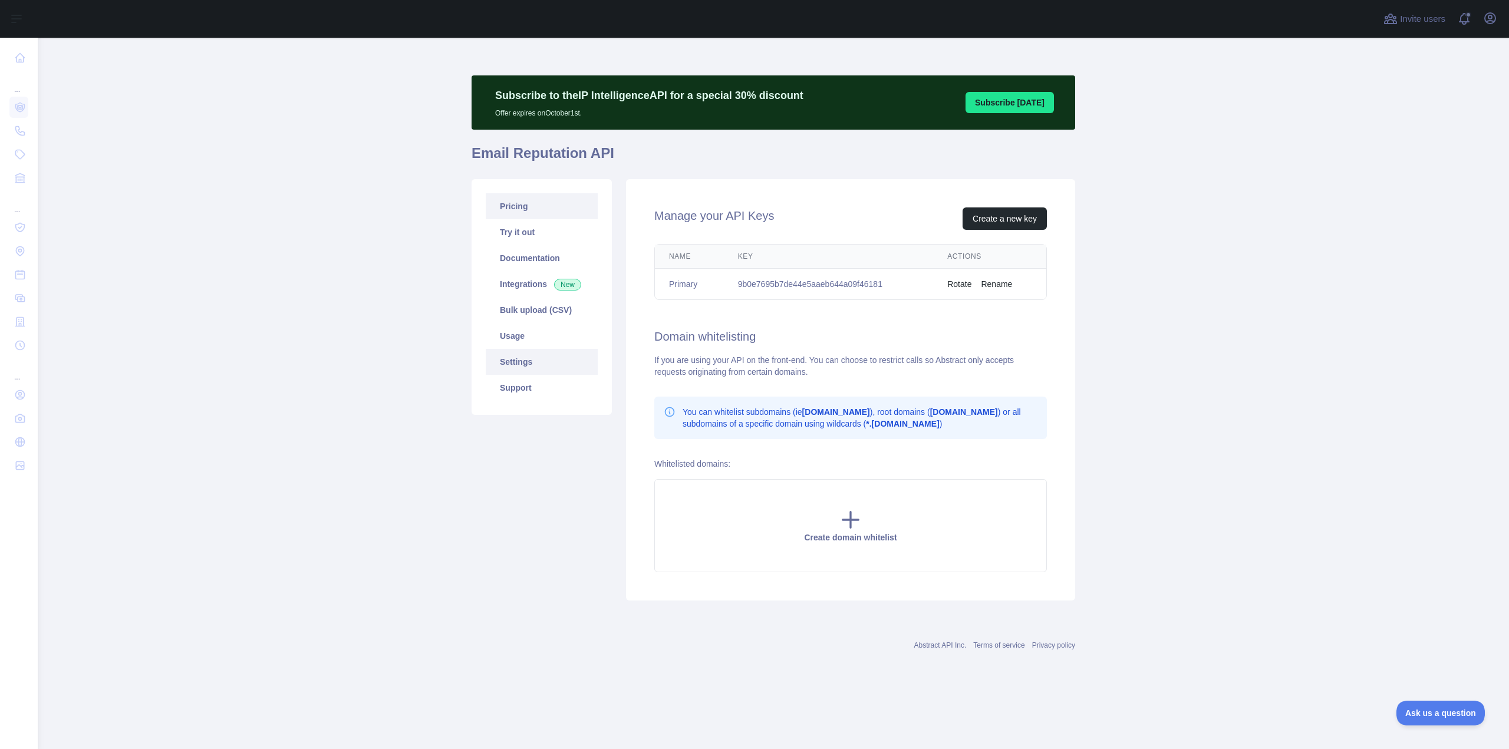
click at [577, 212] on link "Pricing" at bounding box center [542, 206] width 112 height 26
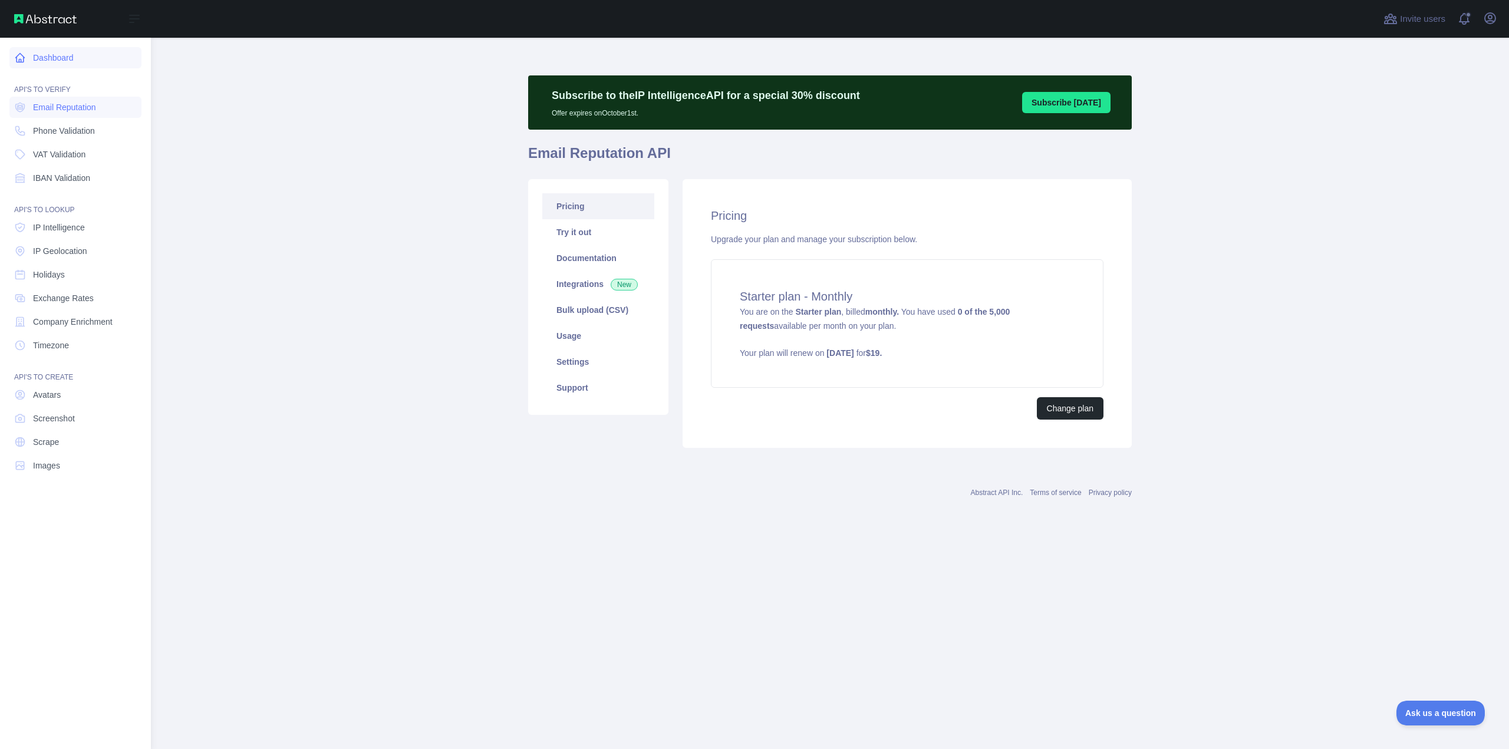
click at [56, 51] on link "Dashboard" at bounding box center [75, 57] width 132 height 21
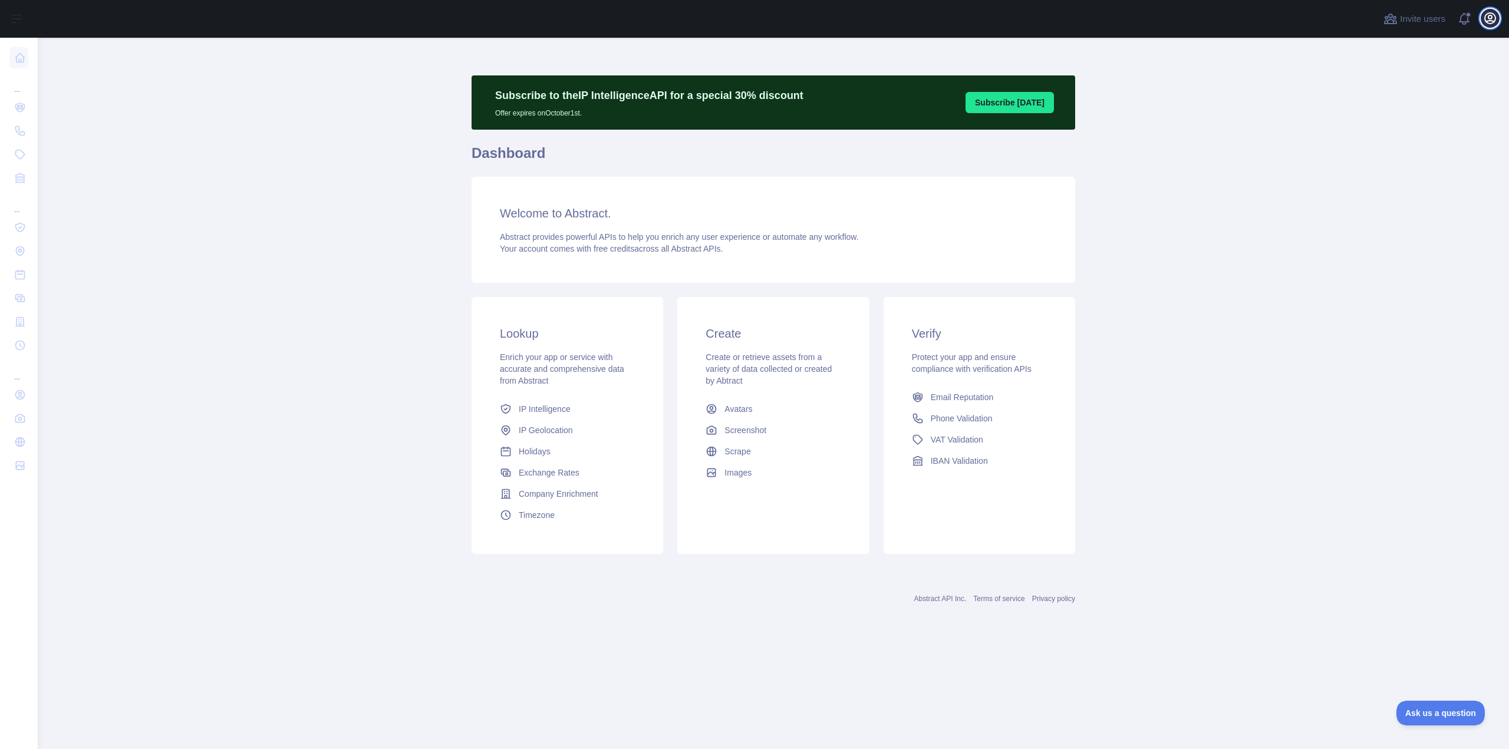
click at [1490, 18] on icon "button" at bounding box center [1490, 18] width 11 height 11
click at [1414, 101] on link "Organization" at bounding box center [1434, 106] width 132 height 21
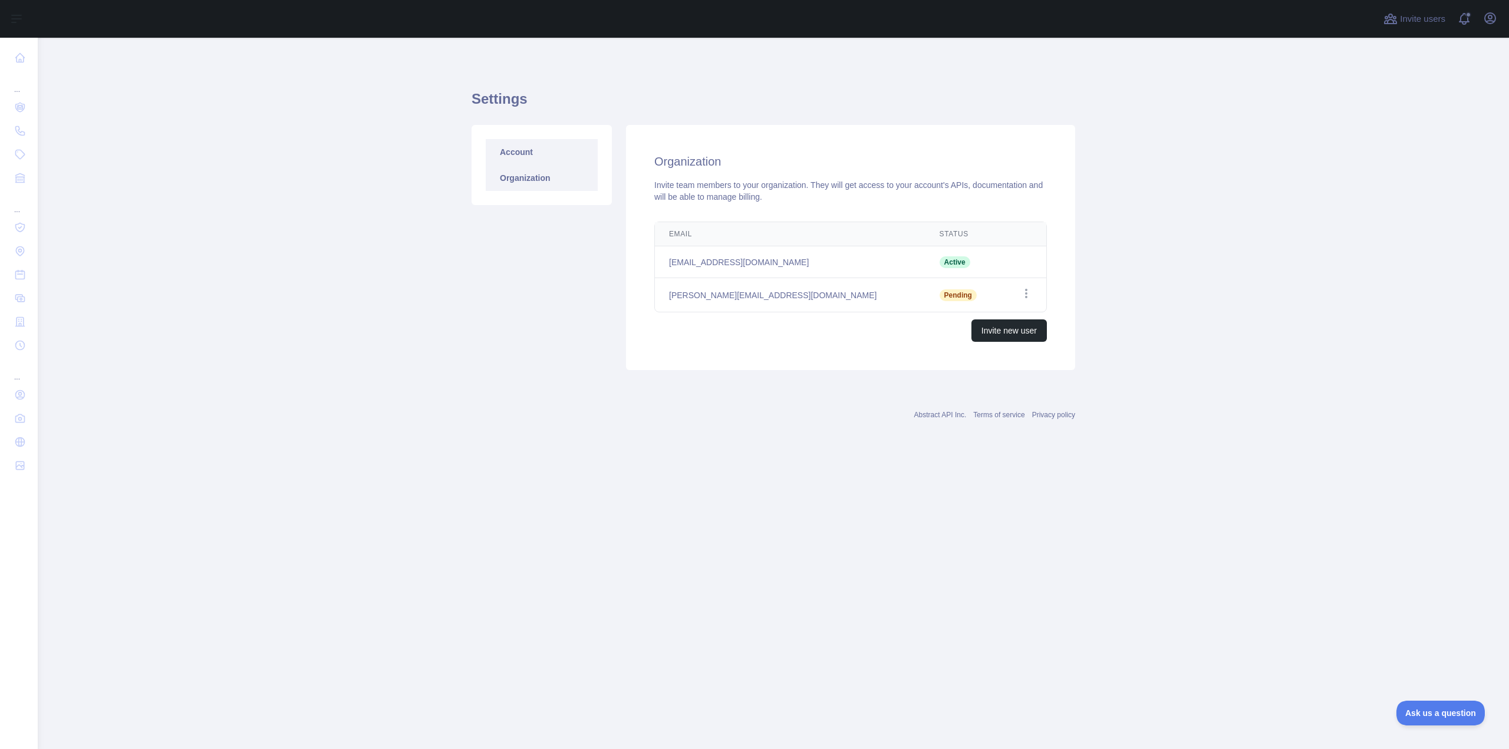
click at [542, 152] on link "Account" at bounding box center [542, 152] width 112 height 26
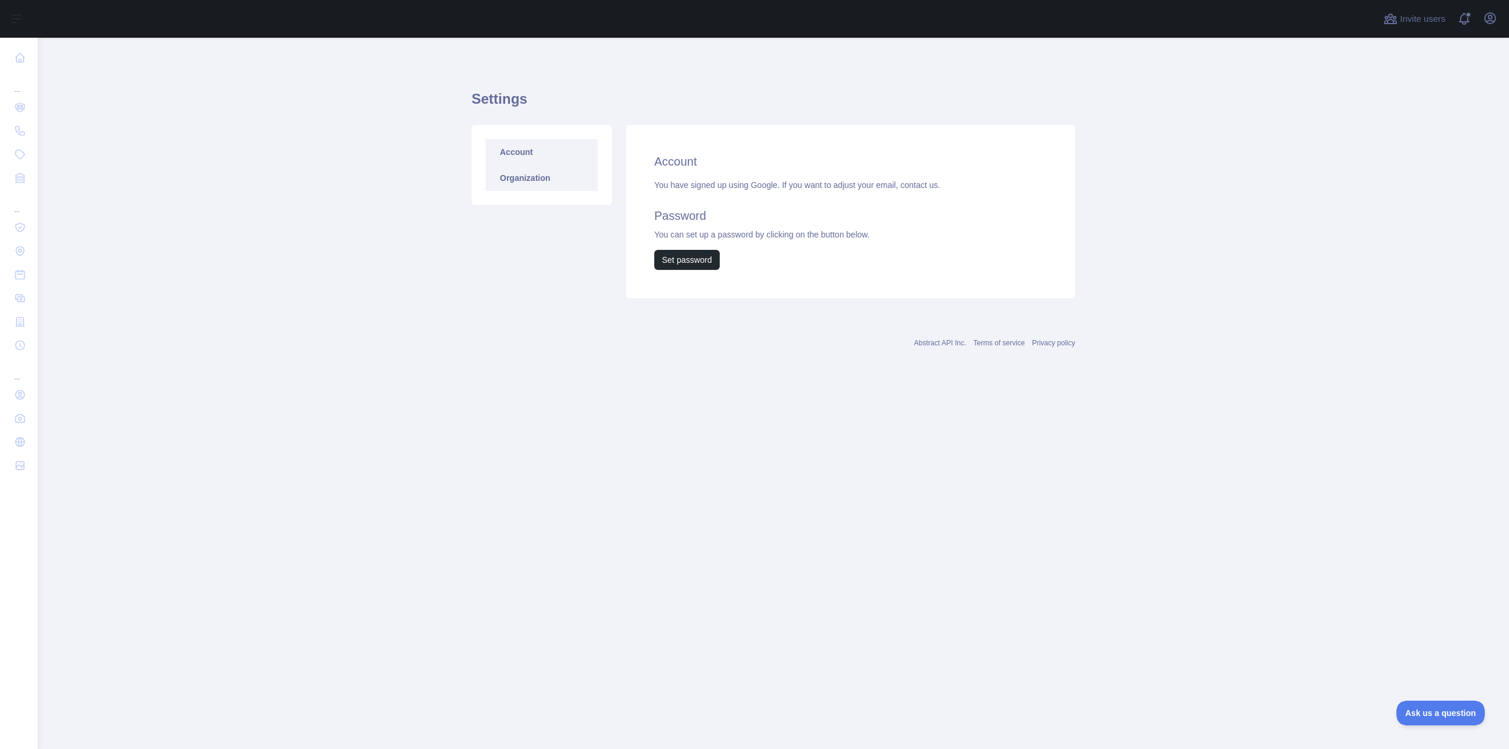
click at [529, 173] on link "Organization" at bounding box center [542, 178] width 112 height 26
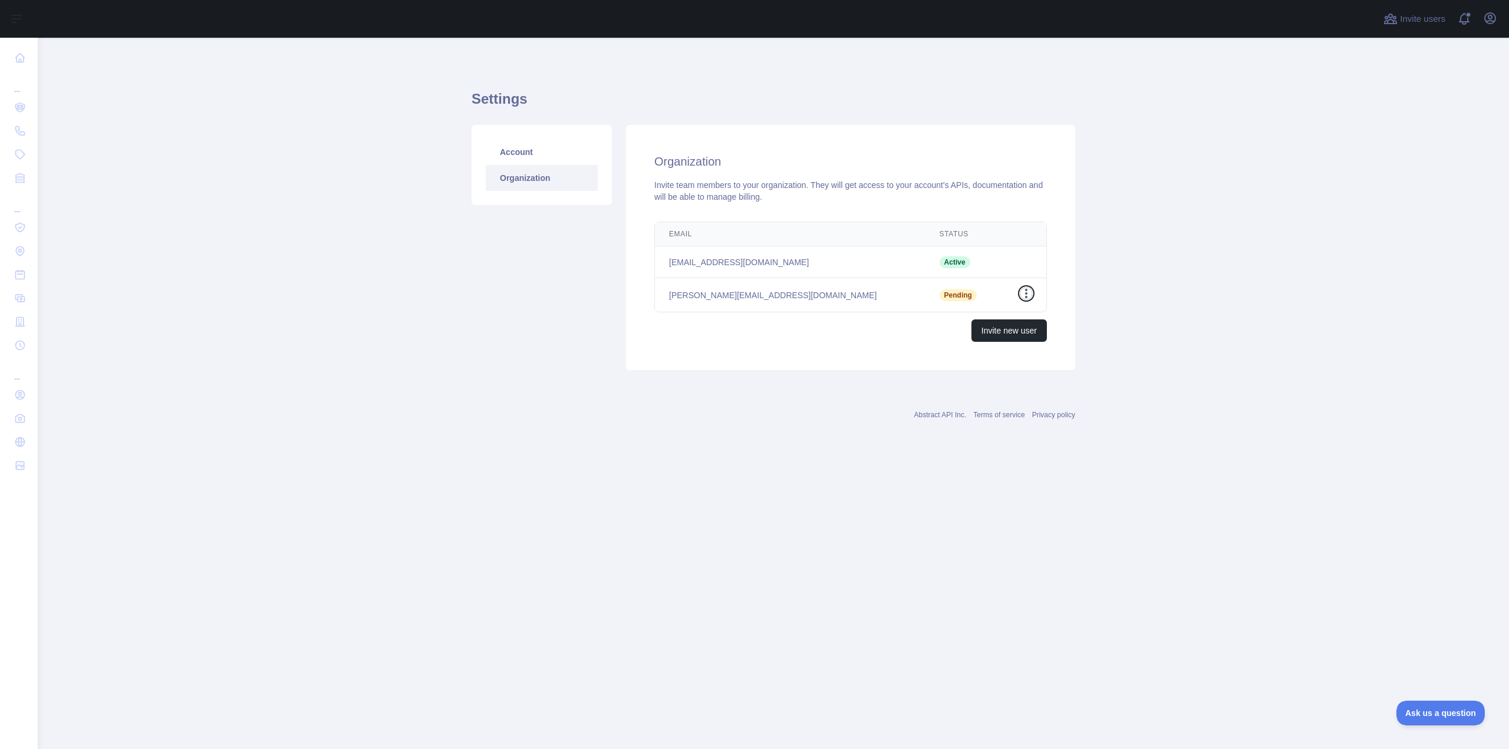
click at [1023, 290] on icon "button" at bounding box center [1027, 294] width 12 height 12
click at [1147, 401] on main "Settings Account Organization Organization Invite team members to your organiza…" at bounding box center [774, 394] width 1472 height 712
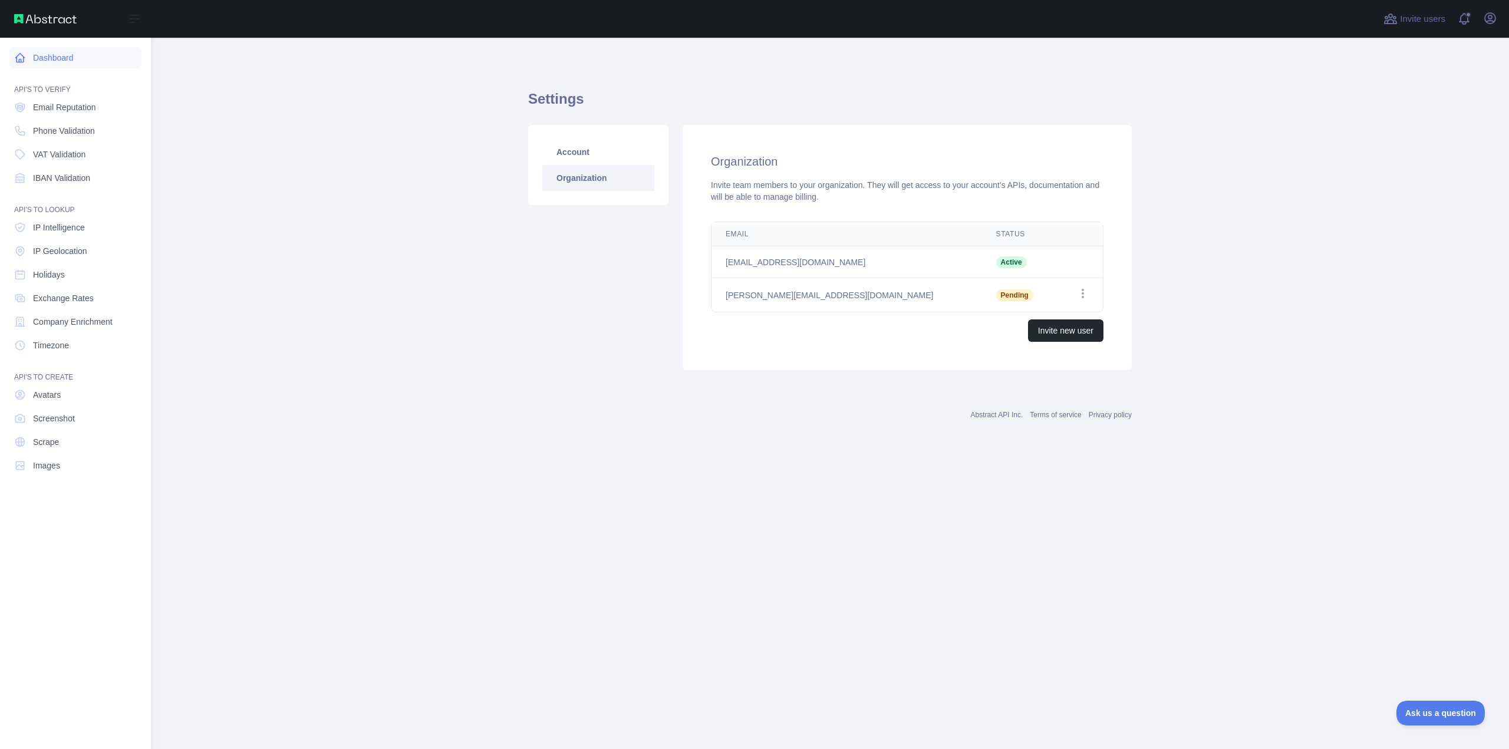
click at [61, 62] on link "Dashboard" at bounding box center [75, 57] width 132 height 21
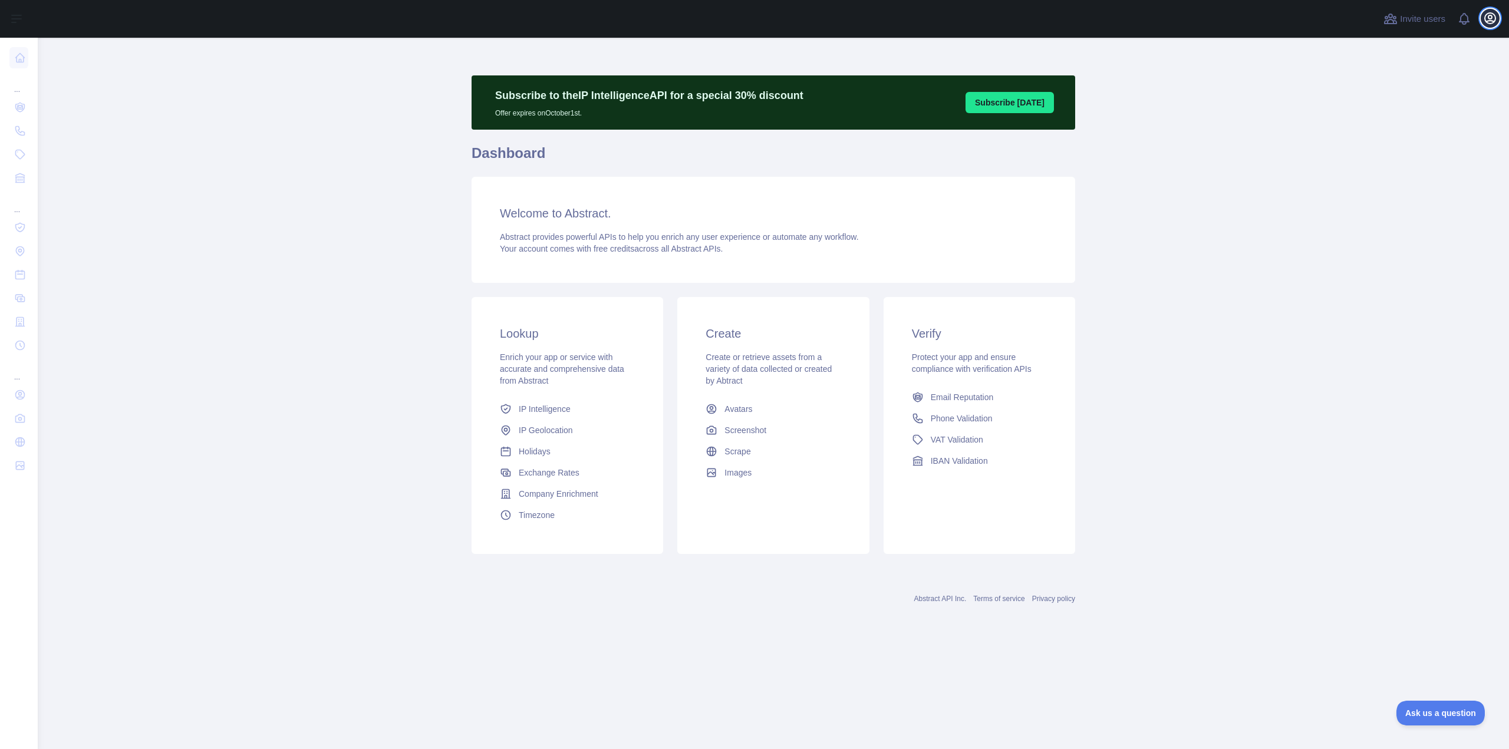
click at [1492, 17] on icon "button" at bounding box center [1490, 18] width 11 height 11
click at [1191, 285] on main "Subscribe to the IP Intelligence API for a special 30 % discount Offer expires …" at bounding box center [774, 394] width 1472 height 712
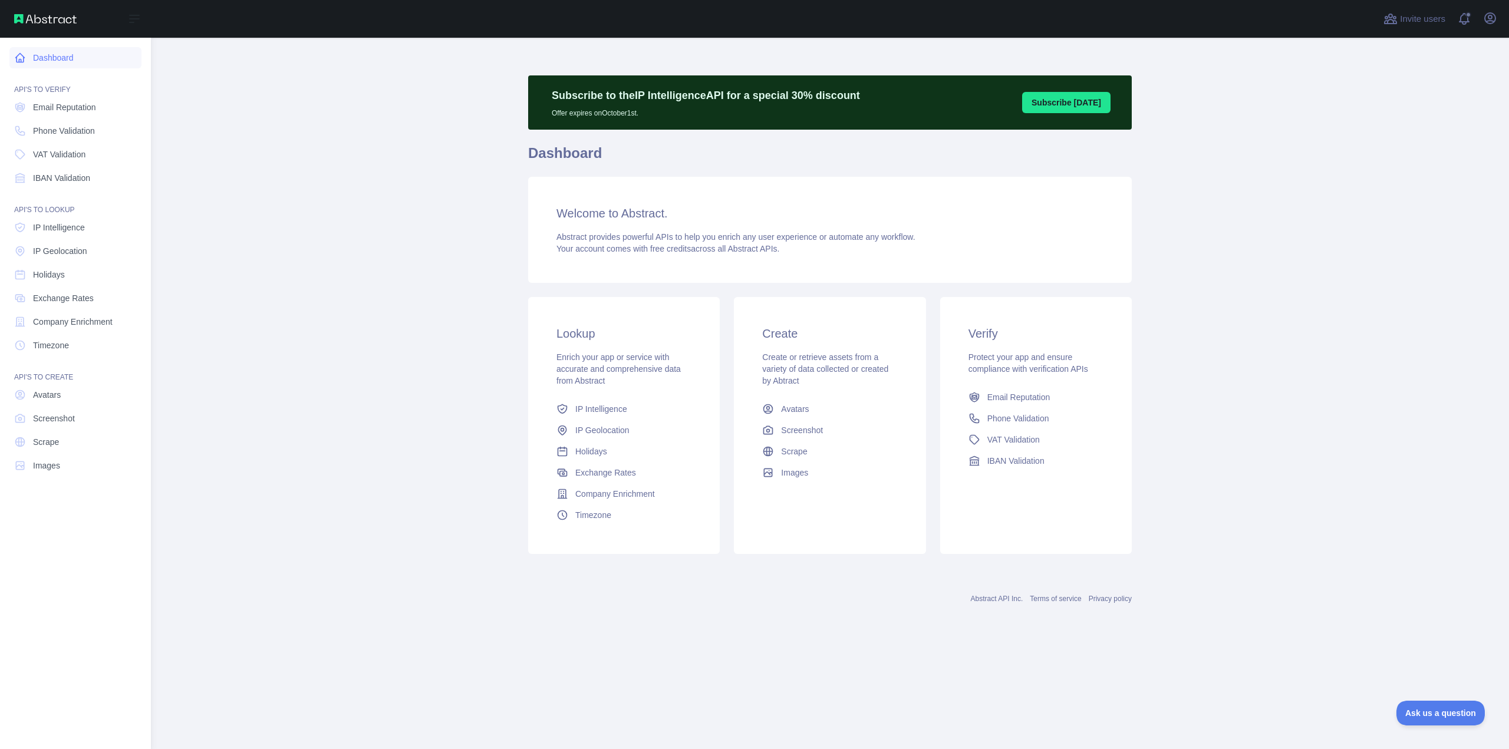
click at [46, 57] on link "Dashboard" at bounding box center [75, 57] width 132 height 21
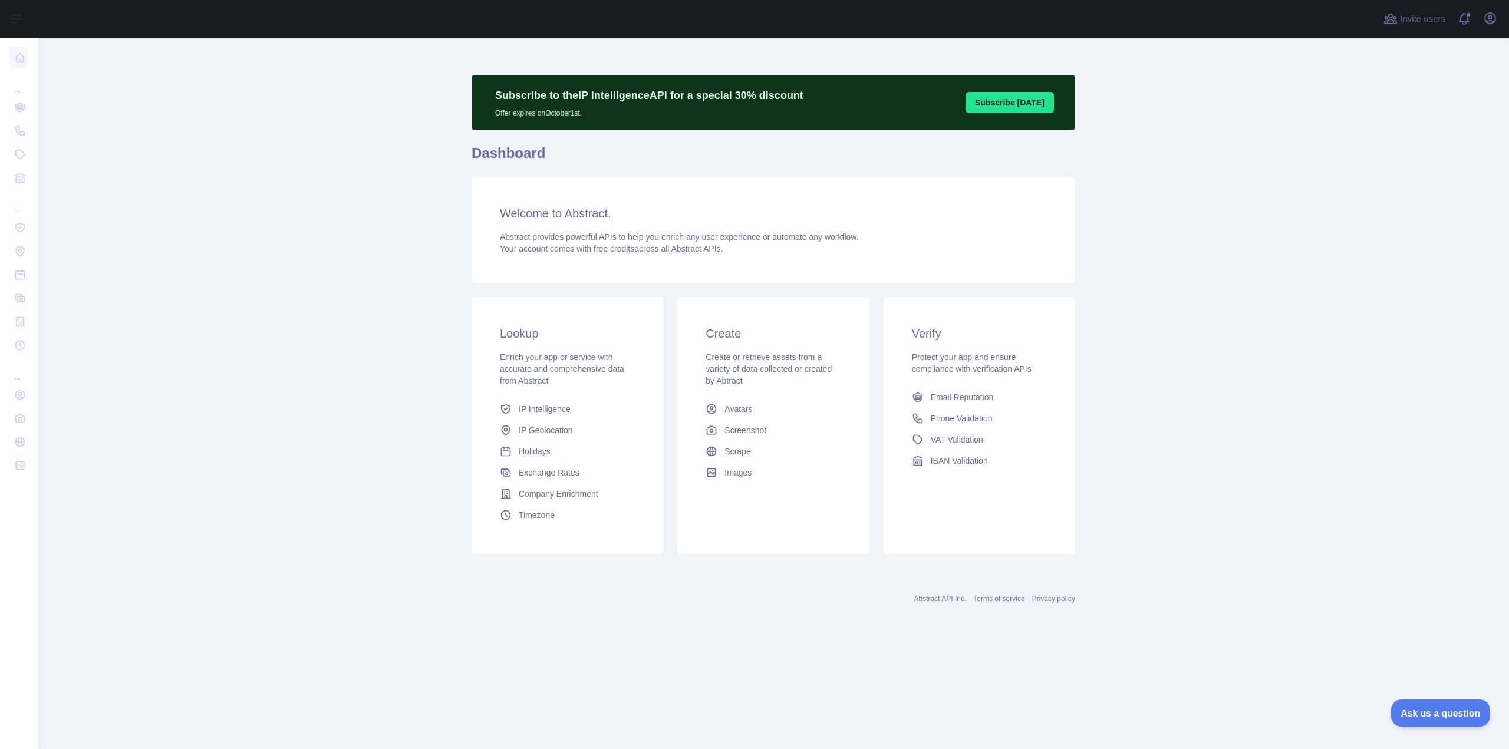
drag, startPoint x: 1457, startPoint y: 716, endPoint x: 1431, endPoint y: 713, distance: 26.0
click at [1455, 716] on span "Ask us a question" at bounding box center [1435, 711] width 88 height 8
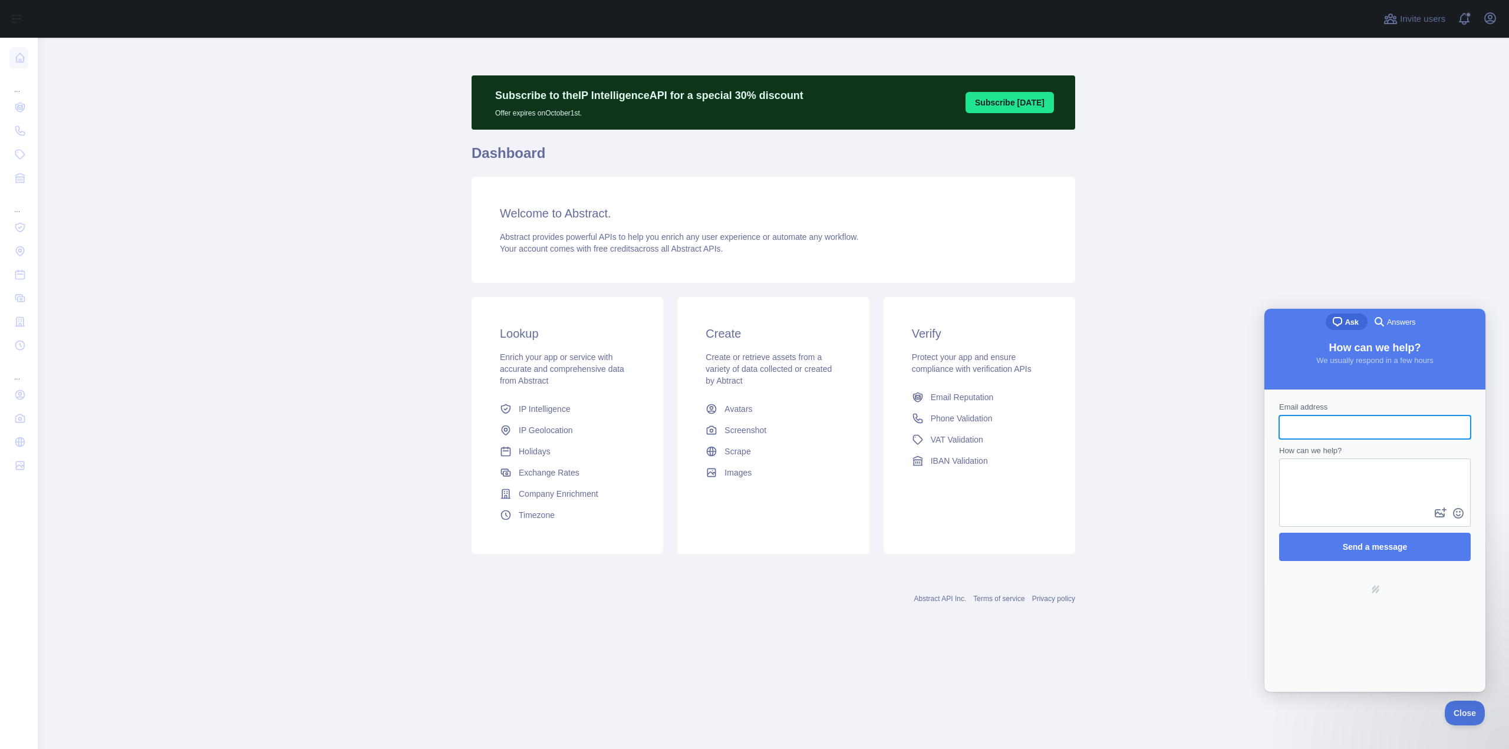
click at [1332, 423] on input "Email address" at bounding box center [1375, 427] width 173 height 21
type input "**********"
click at [1352, 488] on textarea "How can we help?" at bounding box center [1375, 482] width 189 height 45
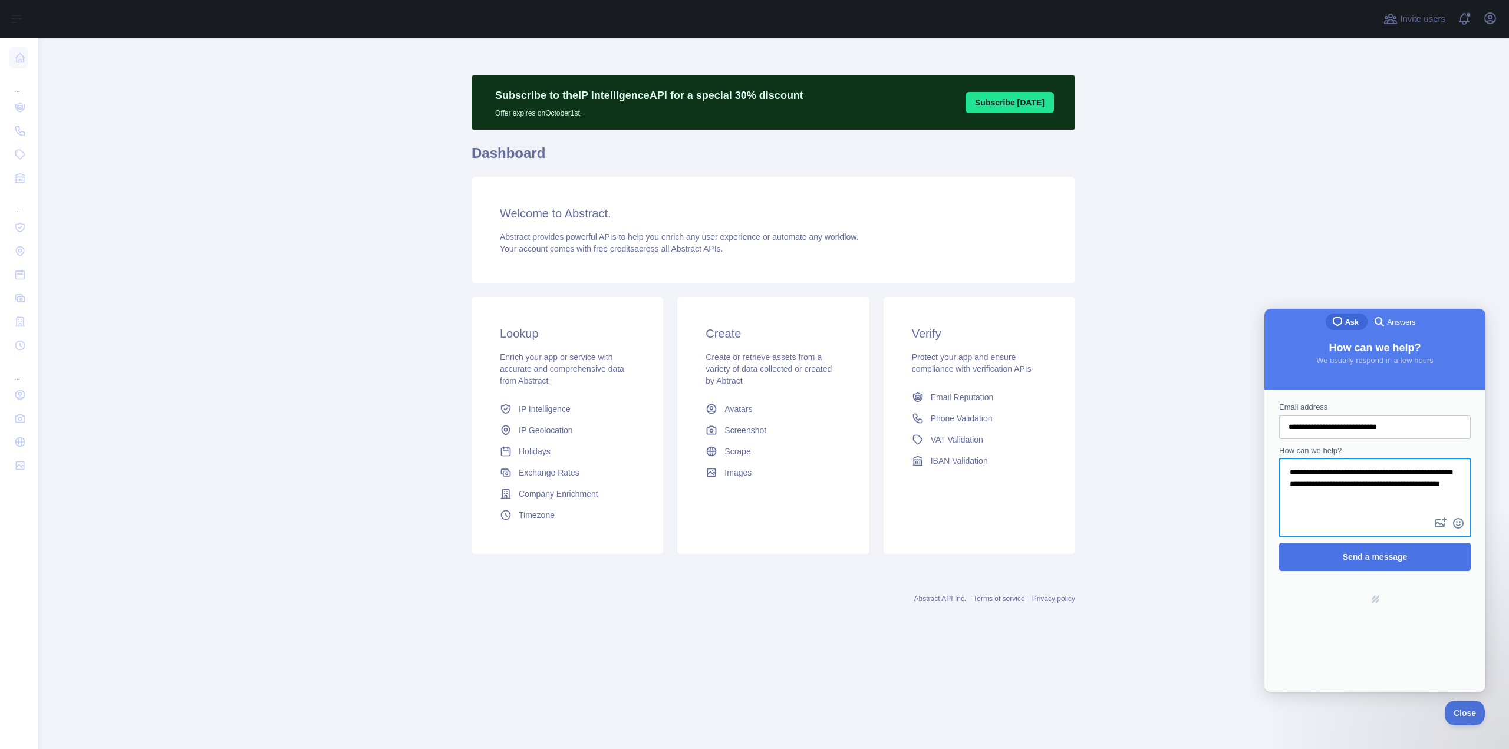
type textarea "**********"
click at [1333, 556] on span "Send a message" at bounding box center [1375, 557] width 166 height 27
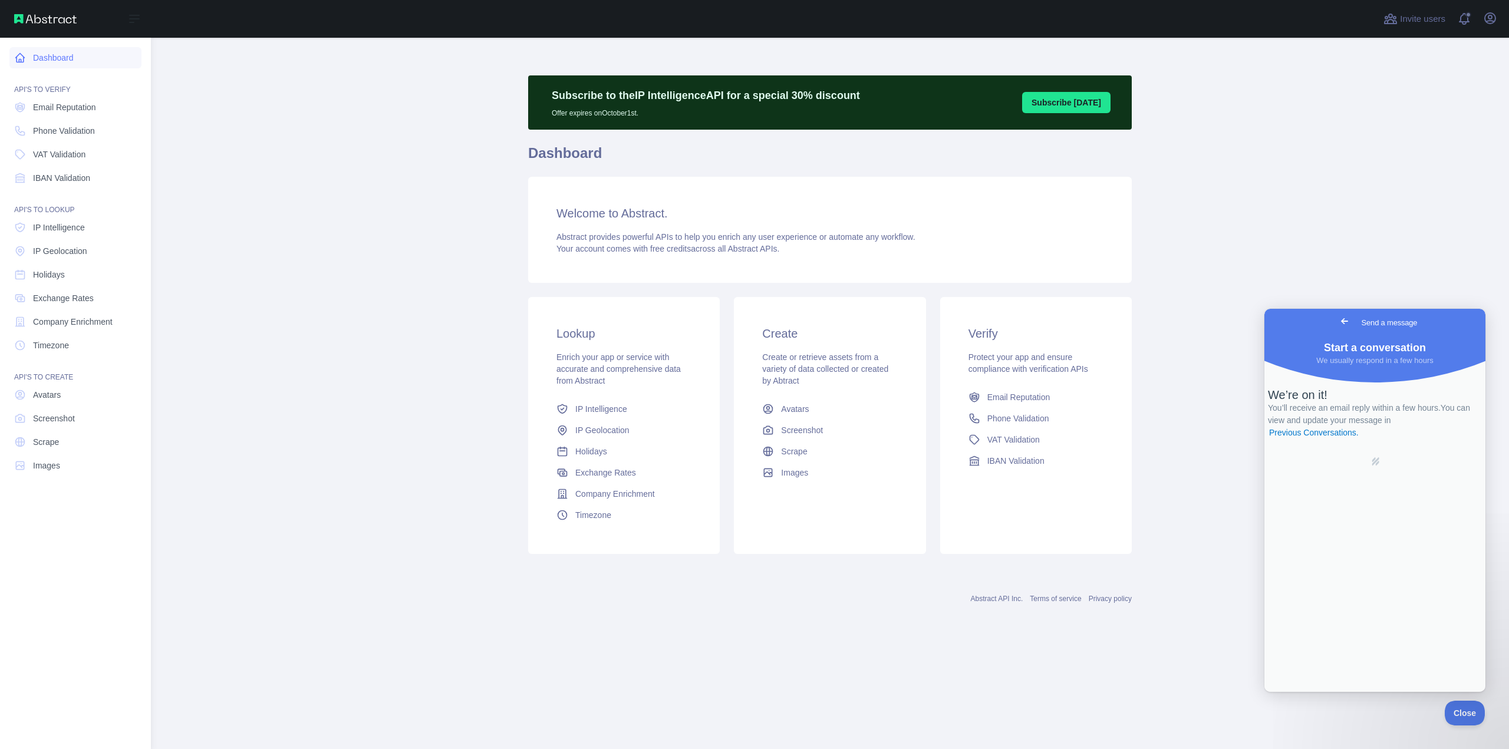
click at [87, 57] on link "Dashboard" at bounding box center [75, 57] width 132 height 21
drag, startPoint x: 87, startPoint y: 57, endPoint x: 71, endPoint y: 107, distance: 52.0
click at [87, 58] on link "Dashboard" at bounding box center [75, 57] width 132 height 21
click at [77, 442] on link "Scrape" at bounding box center [75, 442] width 132 height 21
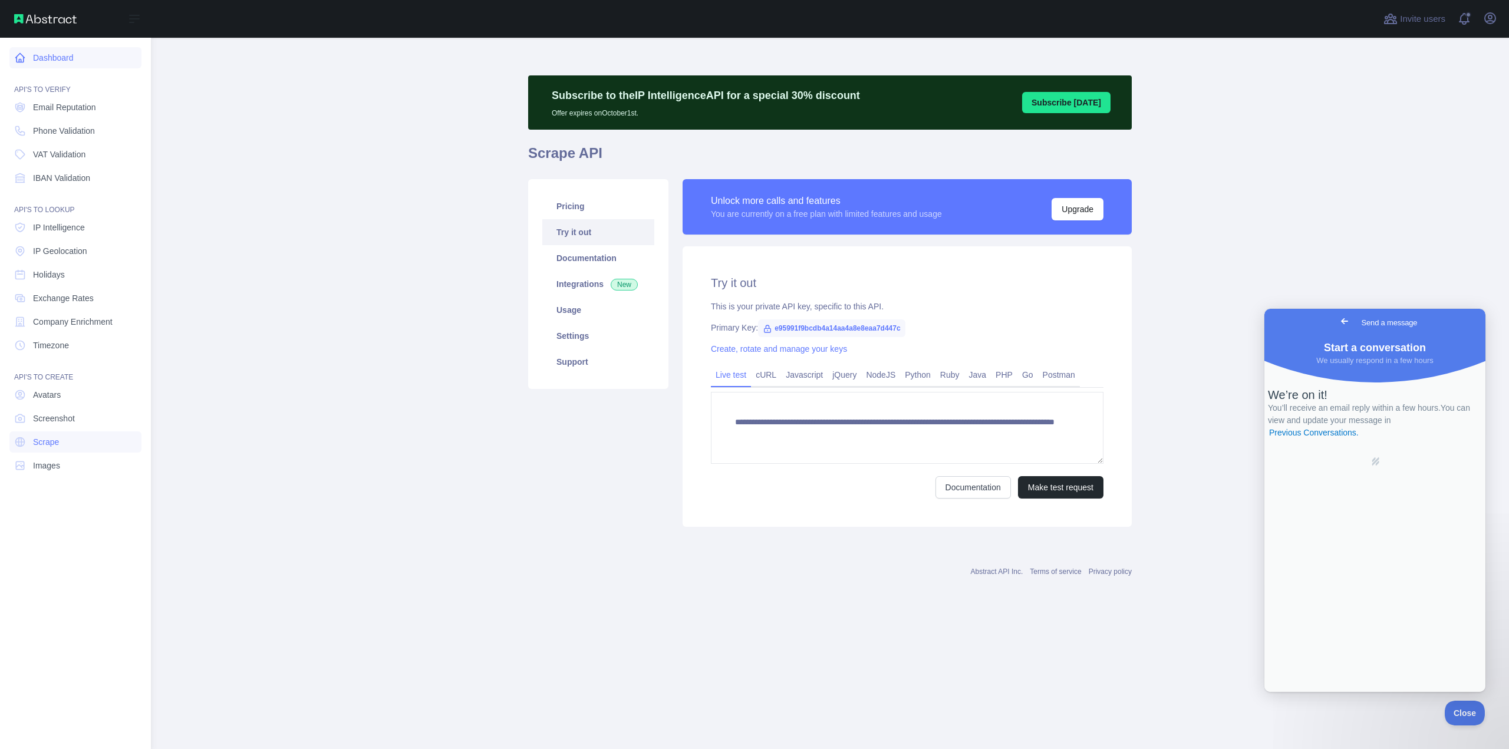
click at [65, 57] on link "Dashboard" at bounding box center [75, 57] width 132 height 21
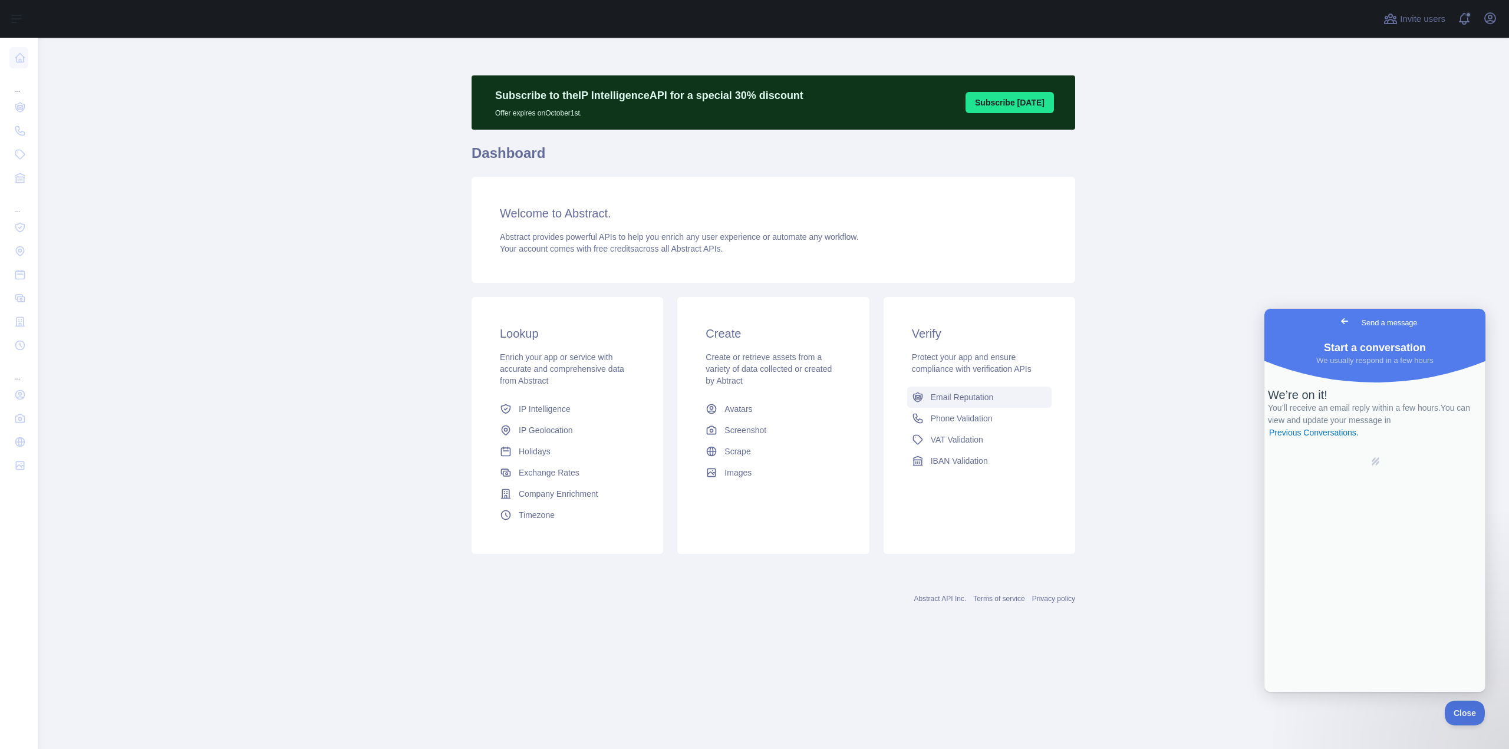
click at [970, 391] on link "Email Reputation" at bounding box center [979, 397] width 144 height 21
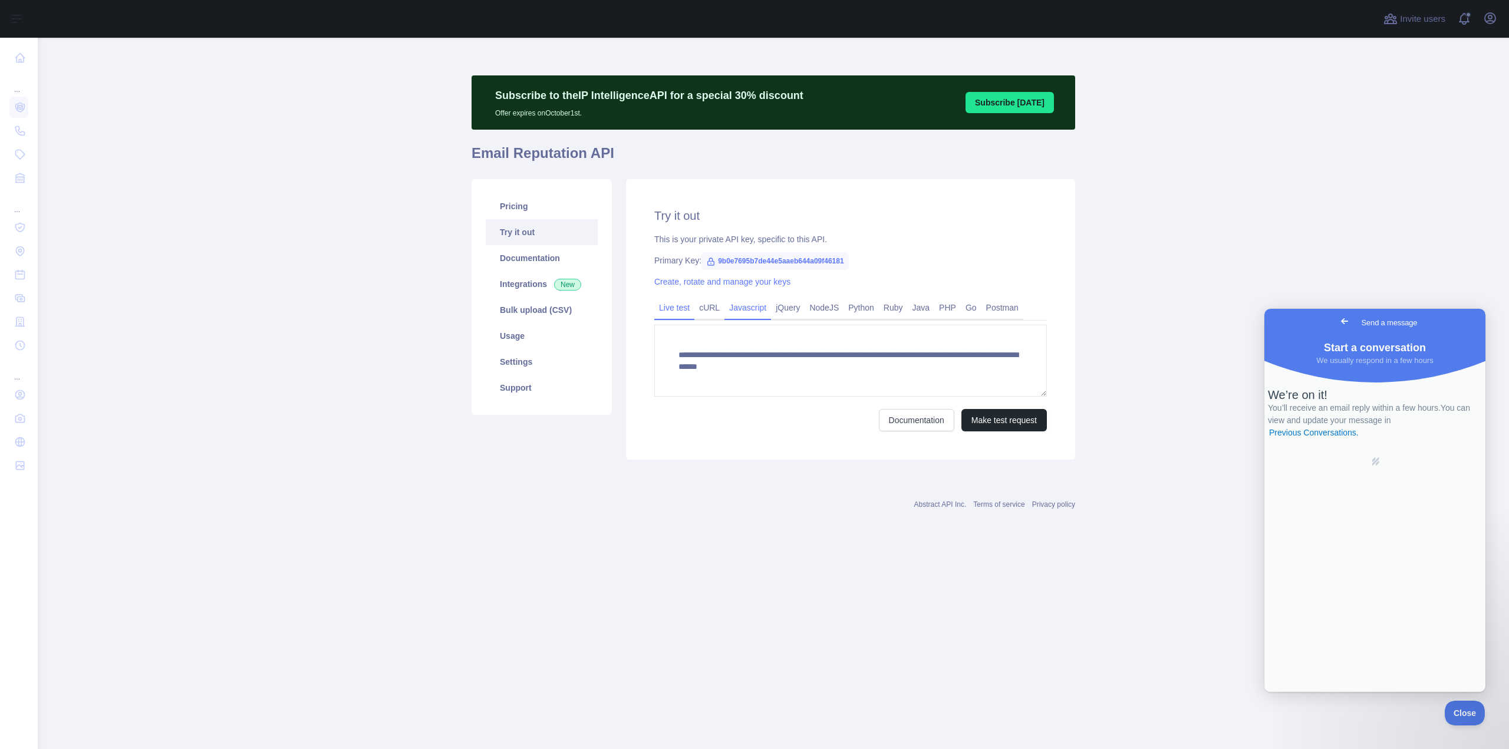
click at [757, 314] on link "Javascript" at bounding box center [748, 307] width 47 height 19
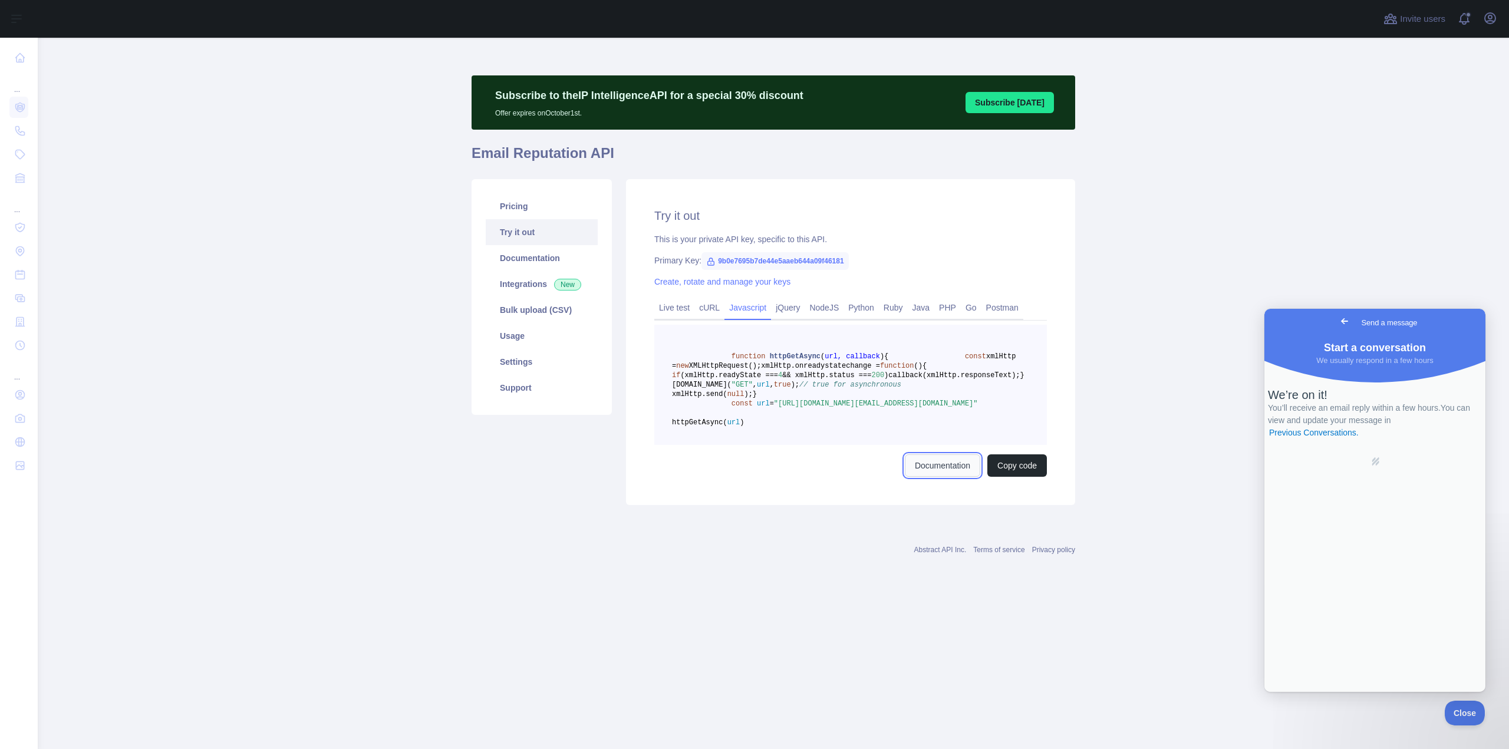
click at [920, 477] on link "Documentation" at bounding box center [942, 466] width 75 height 22
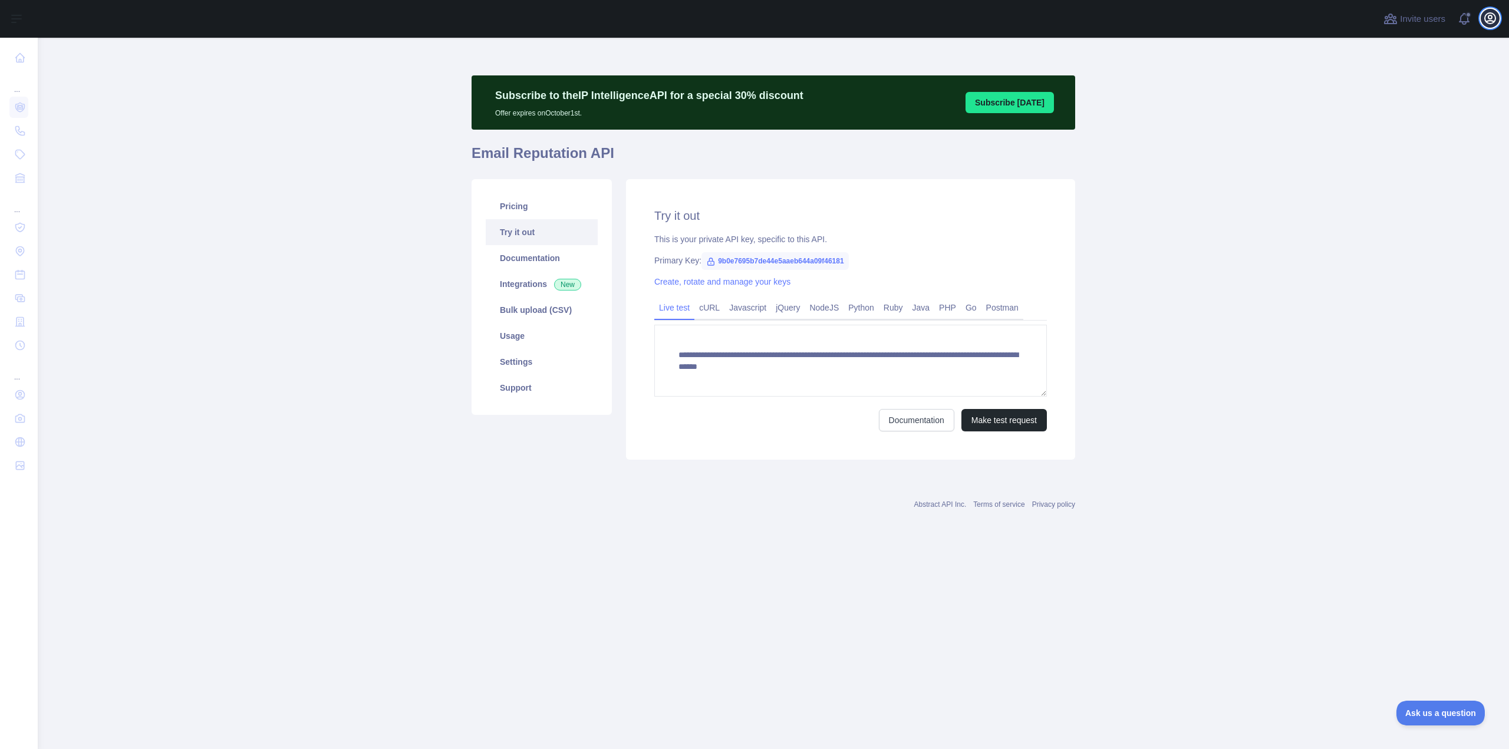
click at [1487, 19] on icon "button" at bounding box center [1490, 18] width 14 height 14
click at [1431, 82] on link "Account settings" at bounding box center [1434, 85] width 132 height 21
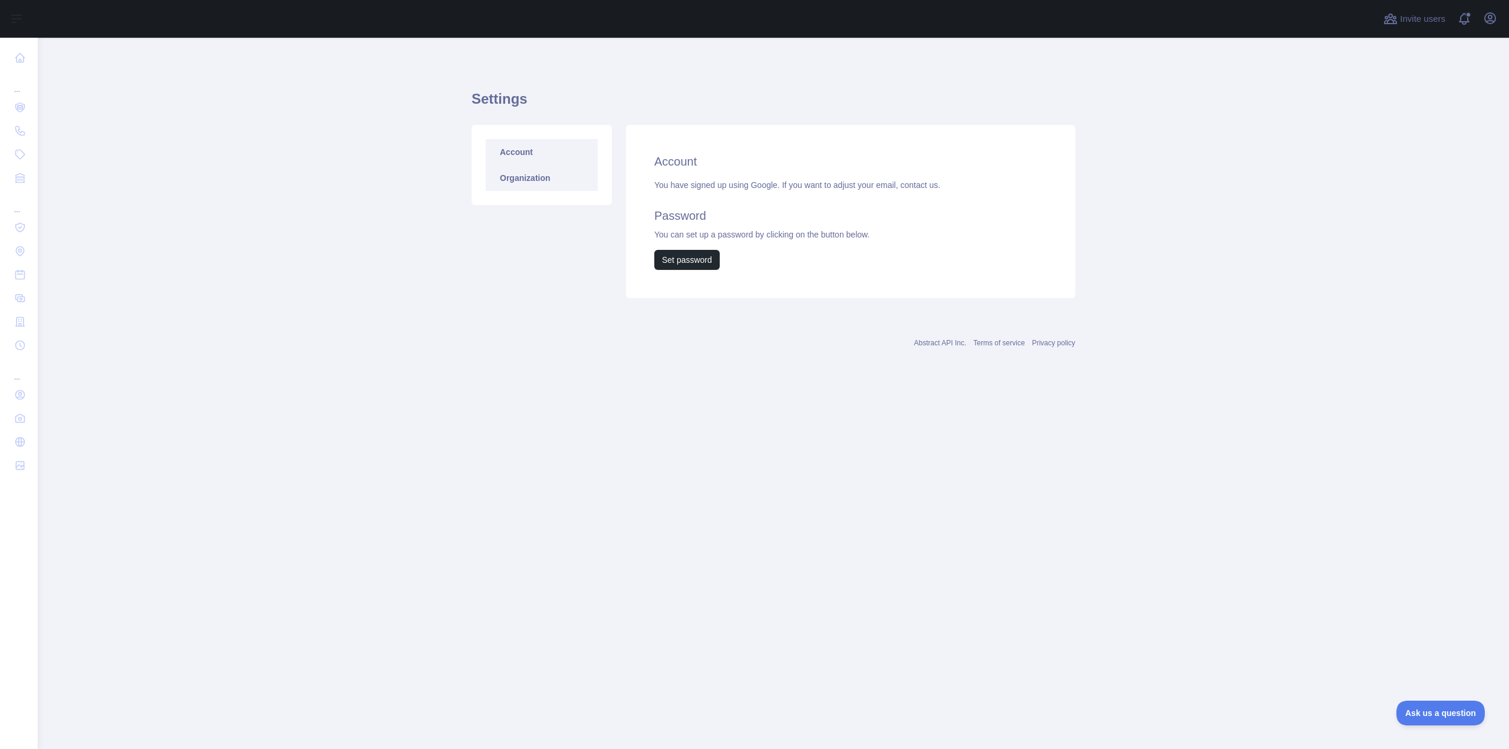
click at [532, 188] on link "Organization" at bounding box center [542, 178] width 112 height 26
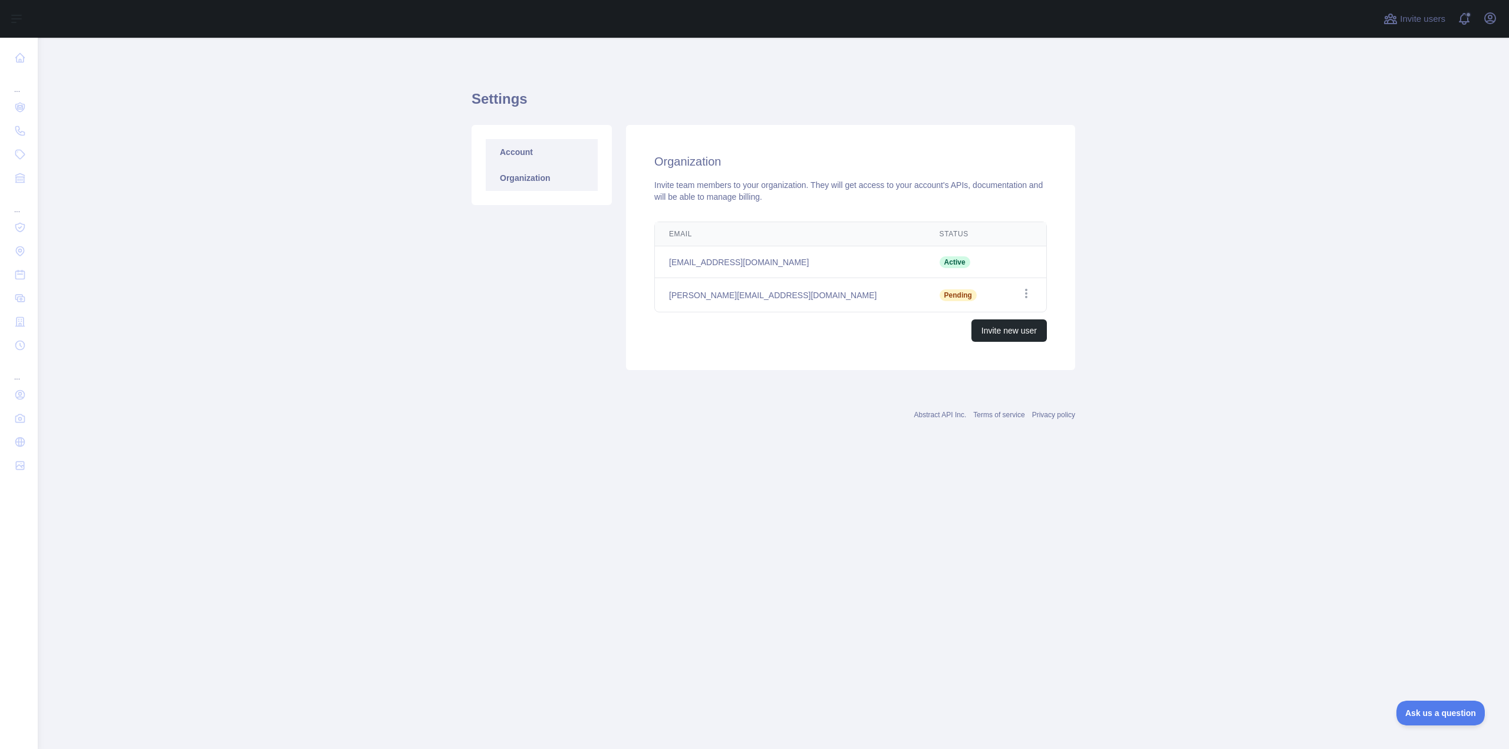
click at [512, 154] on link "Account" at bounding box center [542, 152] width 112 height 26
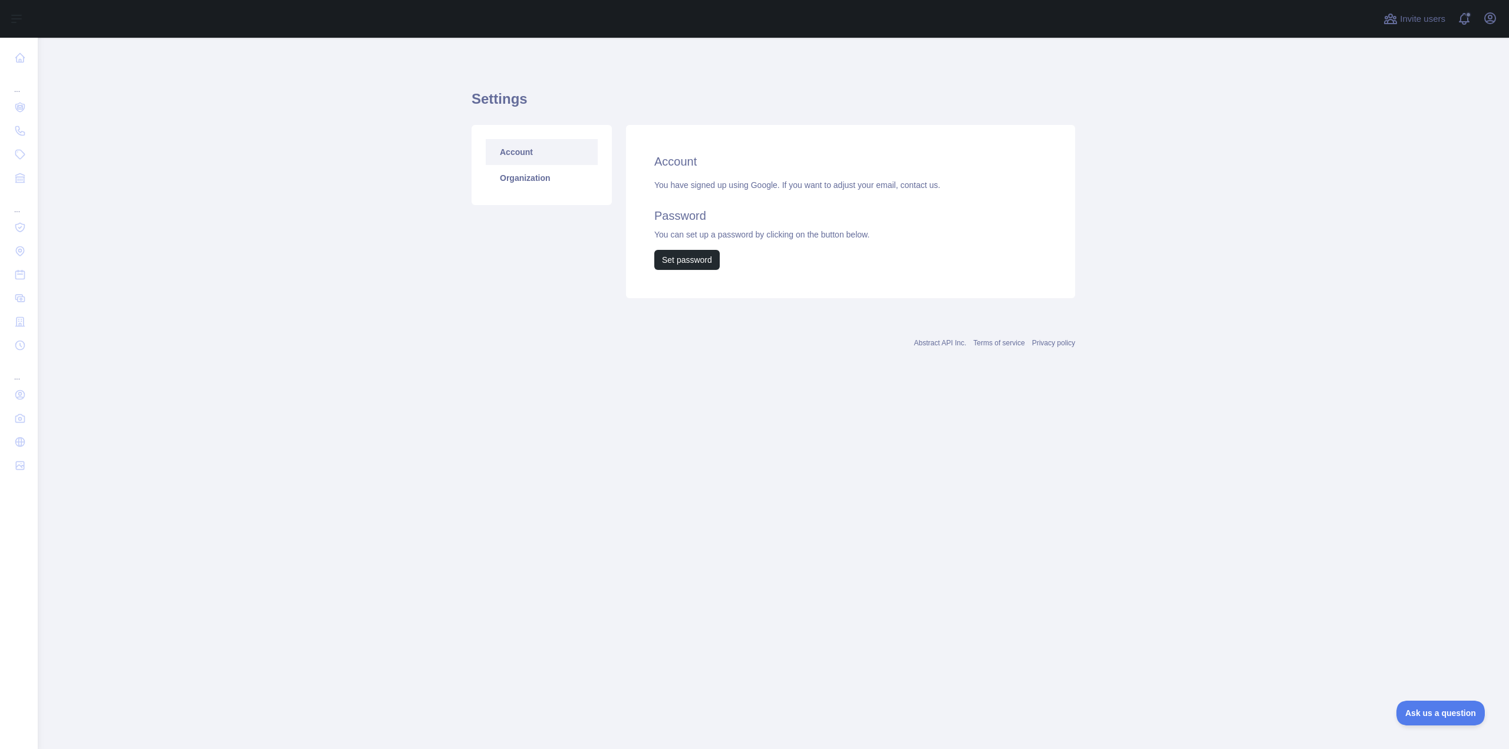
click at [531, 146] on link "Account" at bounding box center [542, 152] width 112 height 26
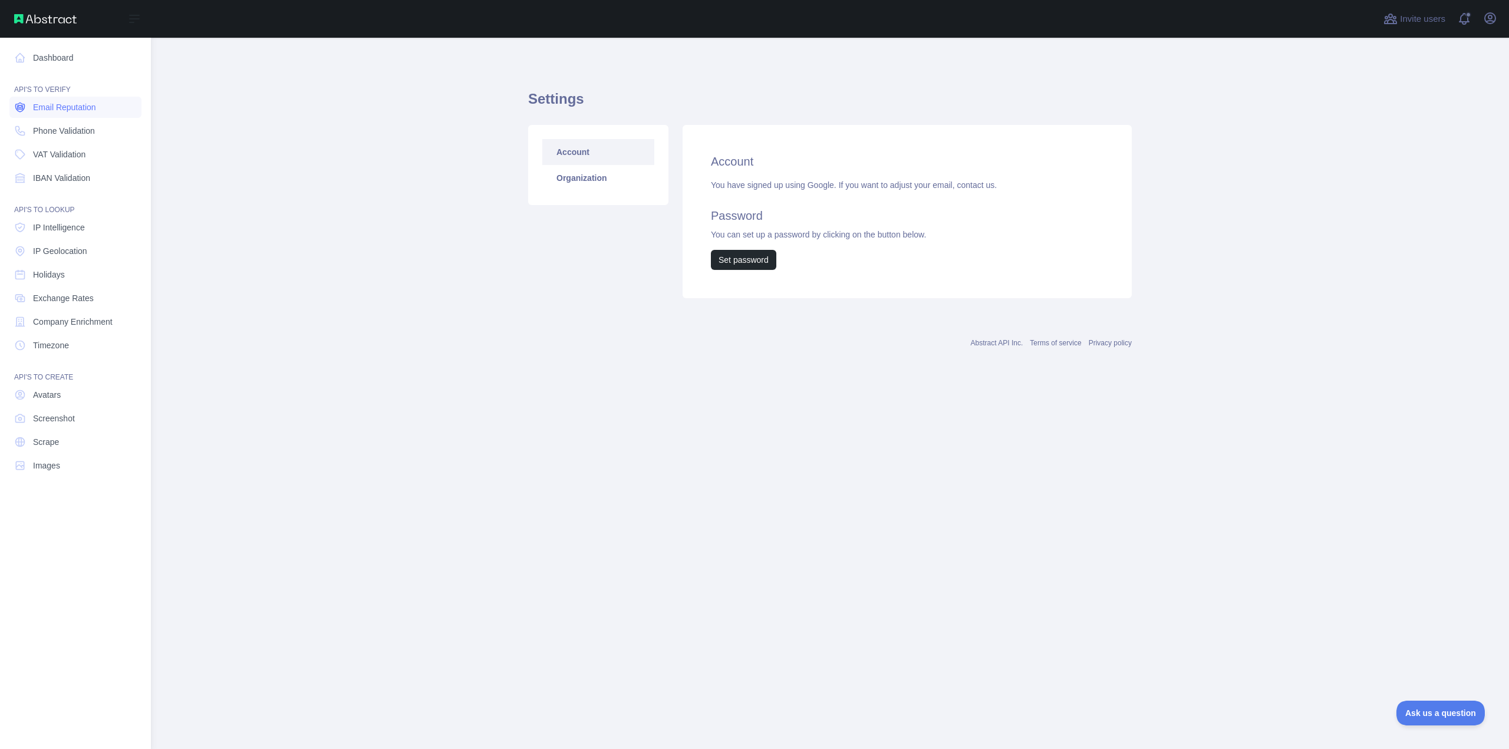
click at [46, 105] on span "Email Reputation" at bounding box center [64, 107] width 63 height 12
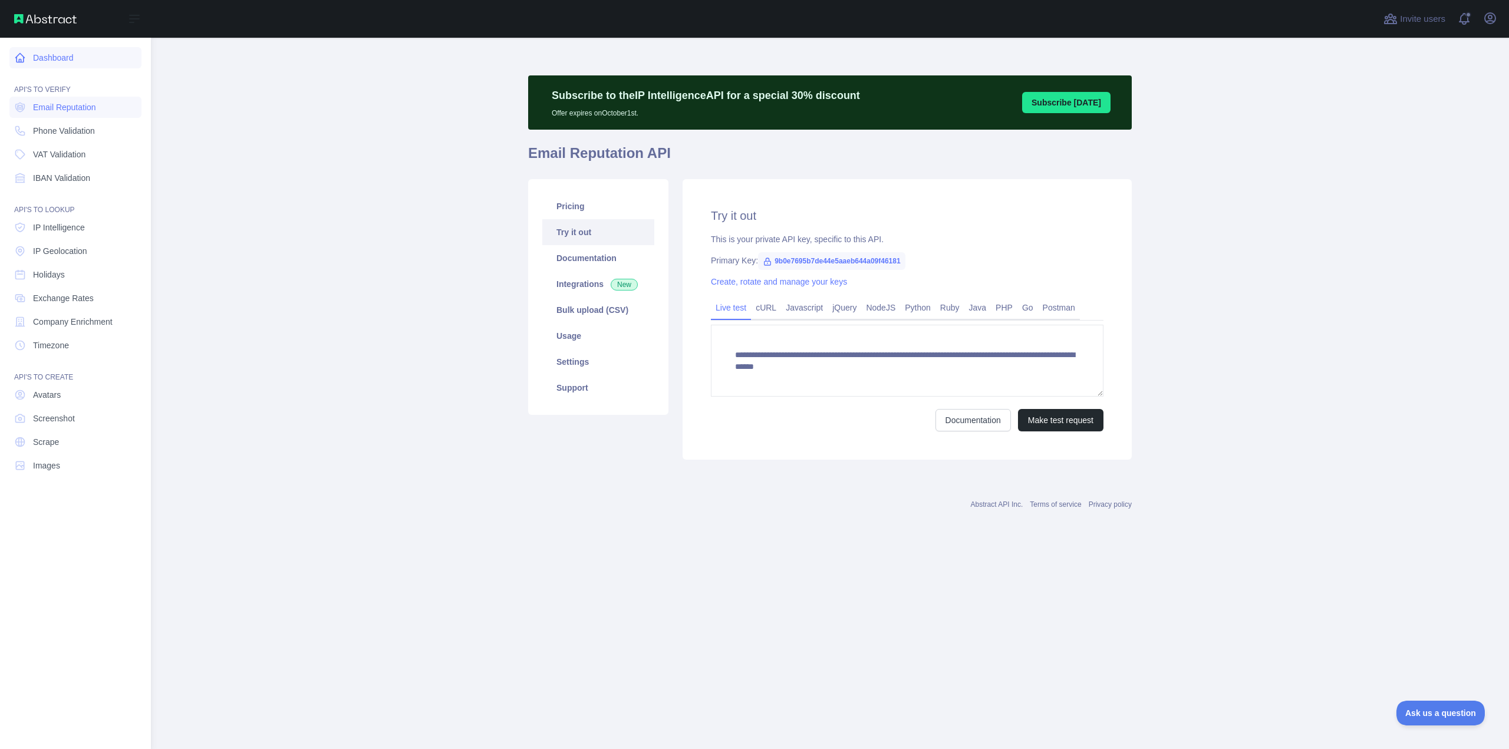
click at [89, 57] on link "Dashboard" at bounding box center [75, 57] width 132 height 21
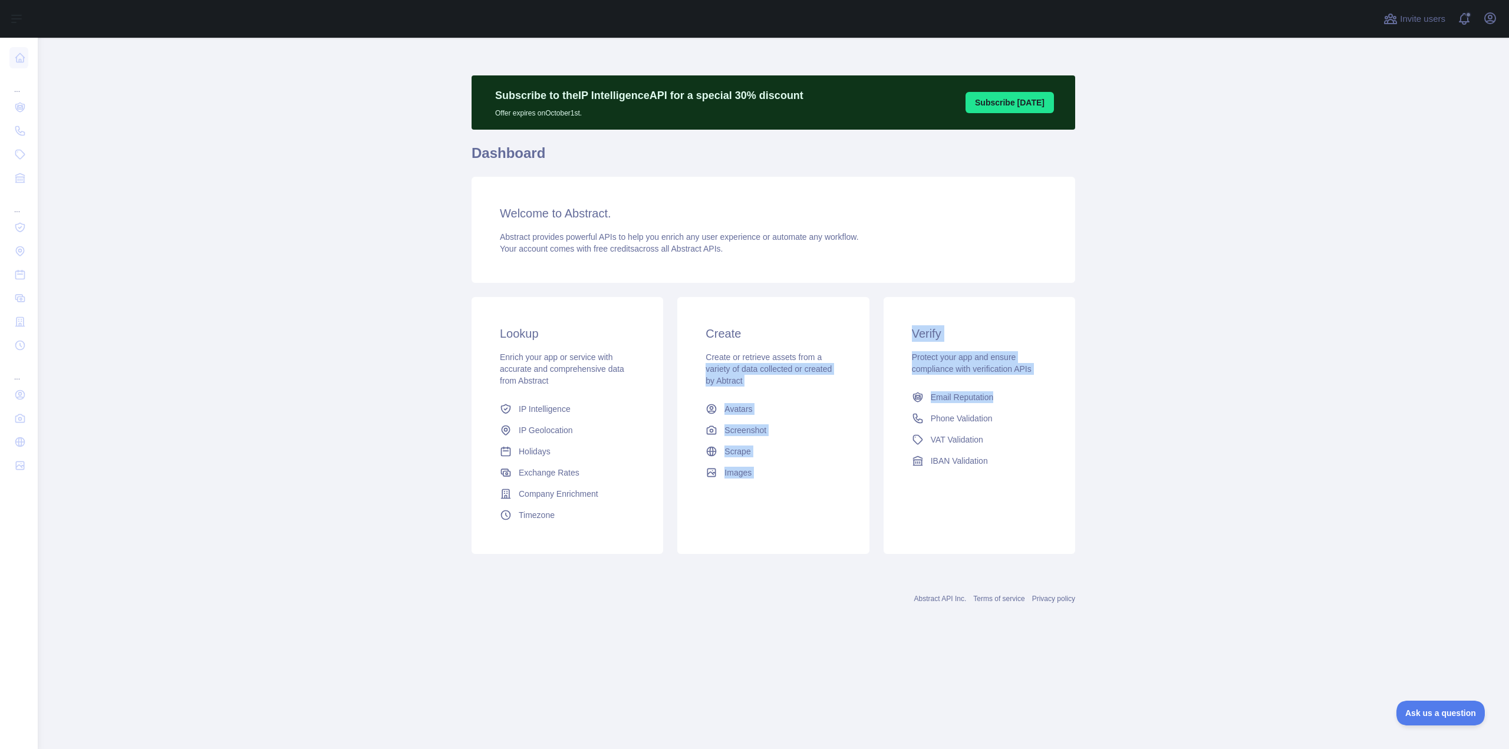
drag, startPoint x: 903, startPoint y: 353, endPoint x: 1048, endPoint y: 383, distance: 148.8
click at [1048, 383] on div "Lookup Enrich your app or service with accurate and comprehensive data from Abs…" at bounding box center [774, 425] width 618 height 271
click at [1081, 410] on div "Verify Protect your app and ensure compliance with verification APIs Email Repu…" at bounding box center [980, 425] width 206 height 257
